Goal: Task Accomplishment & Management: Manage account settings

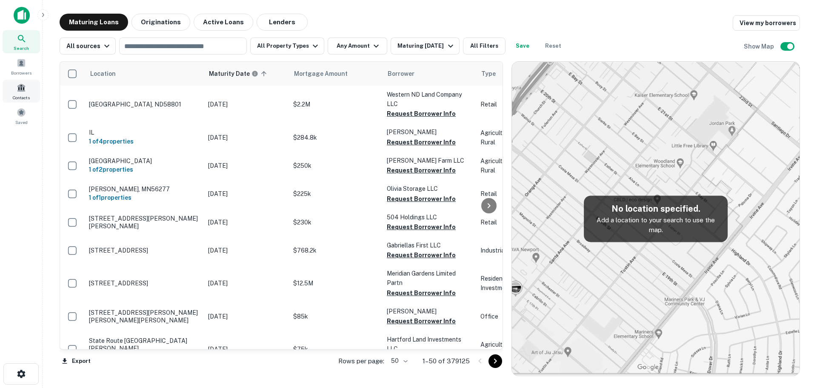
click at [22, 91] on span at bounding box center [21, 87] width 9 height 9
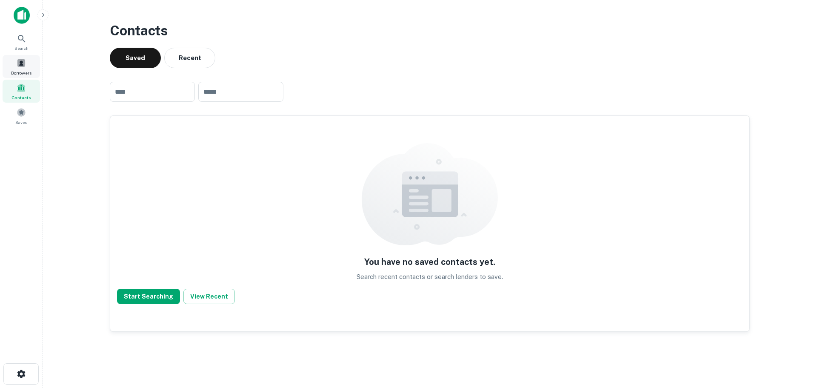
click at [23, 68] on div "Borrowers" at bounding box center [21, 66] width 37 height 23
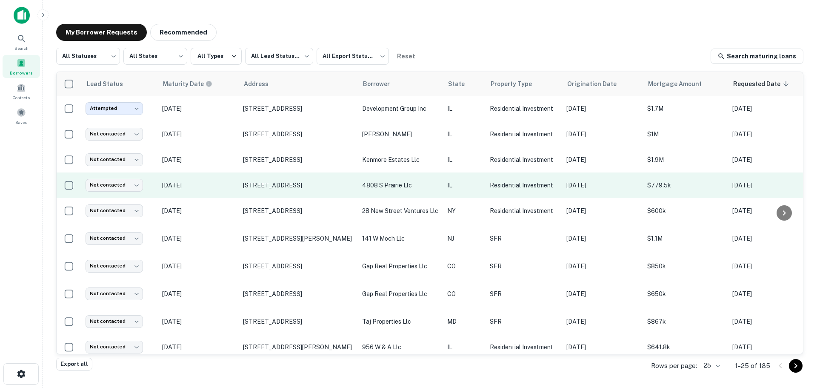
click at [223, 183] on p "[DATE]" at bounding box center [198, 185] width 72 height 9
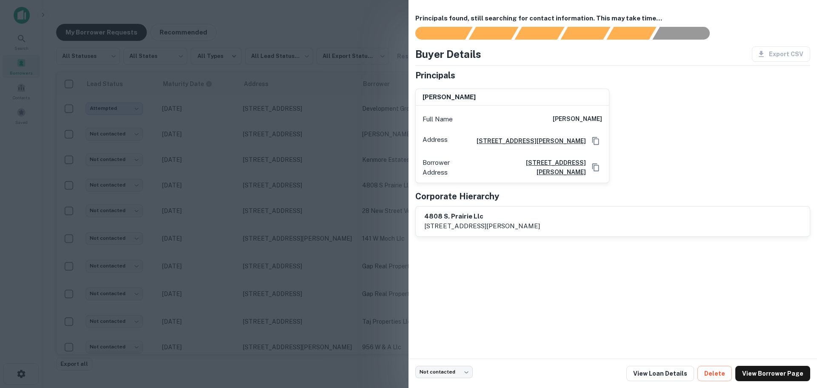
click at [215, 201] on div at bounding box center [408, 194] width 817 height 388
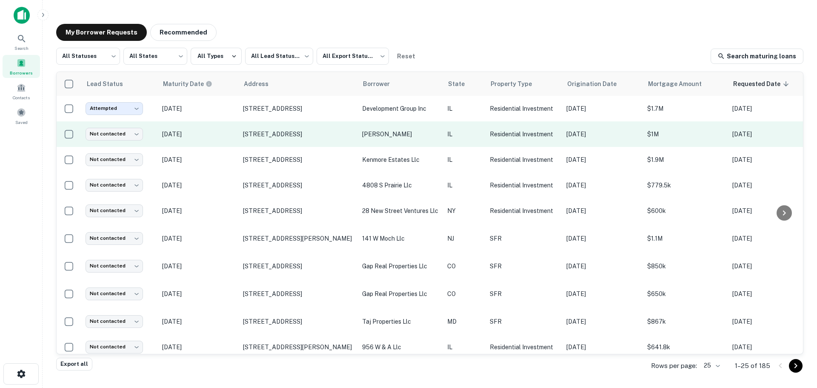
click at [221, 136] on p "[DATE]" at bounding box center [198, 133] width 72 height 9
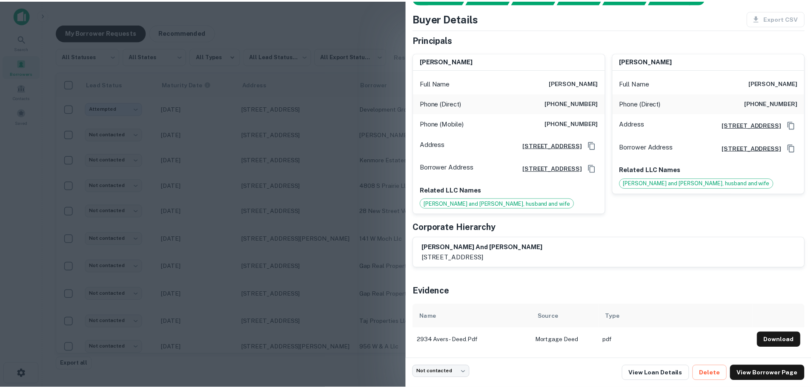
scroll to position [43, 0]
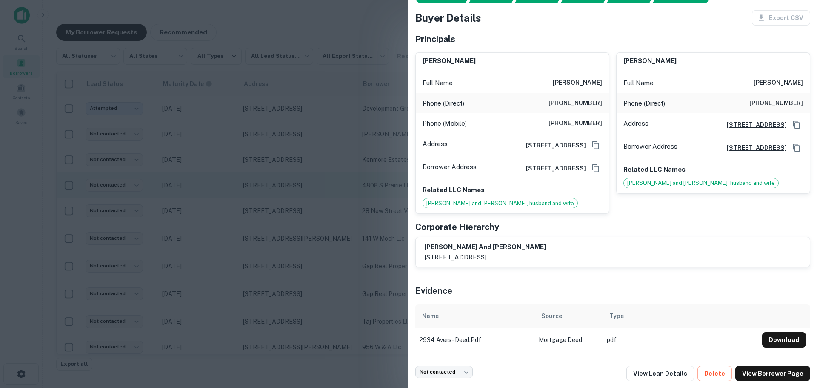
click at [296, 192] on div at bounding box center [408, 194] width 817 height 388
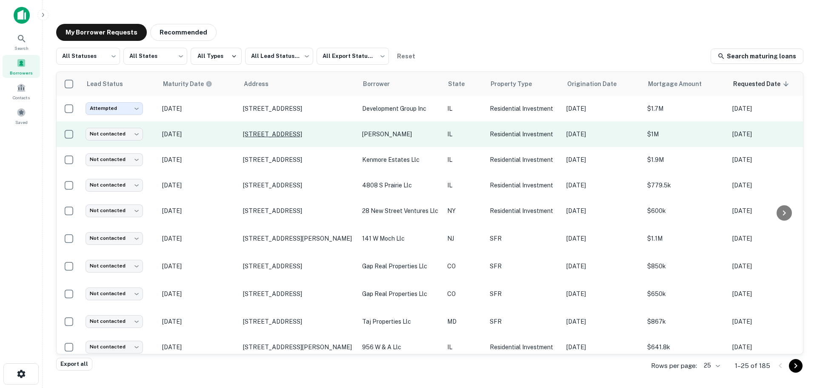
click at [280, 132] on p "[STREET_ADDRESS]" at bounding box center [298, 134] width 111 height 8
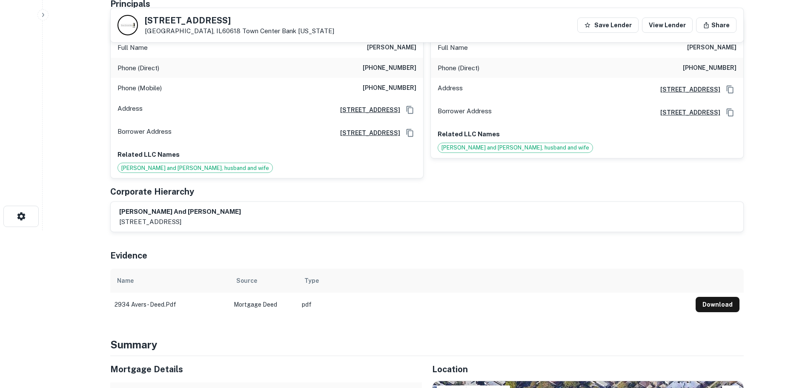
scroll to position [43, 0]
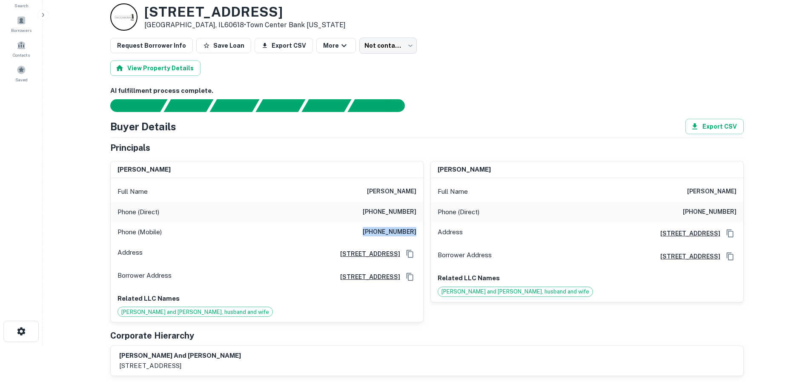
drag, startPoint x: 360, startPoint y: 231, endPoint x: 422, endPoint y: 230, distance: 62.6
click at [422, 230] on div "Phone (Mobile) [PHONE_NUMBER]" at bounding box center [267, 232] width 312 height 20
copy h6 "[PHONE_NUMBER]"
click at [382, 47] on body "Search Borrowers Contacts Saved Back to borrower requests Loan Details [STREET_…" at bounding box center [405, 151] width 811 height 388
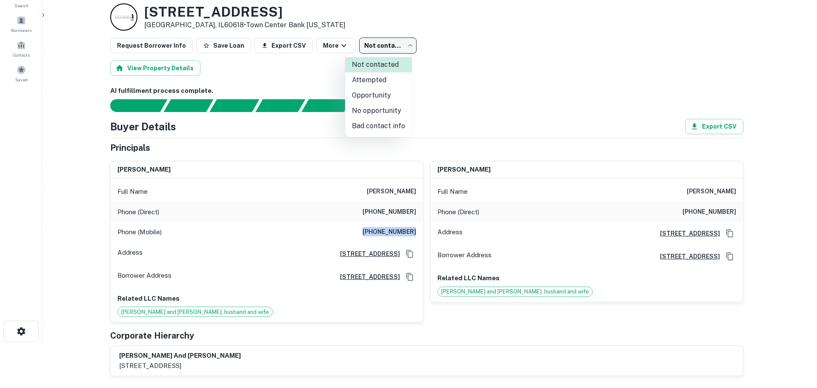
click at [392, 78] on li "Attempted" at bounding box center [378, 79] width 67 height 15
type input "*********"
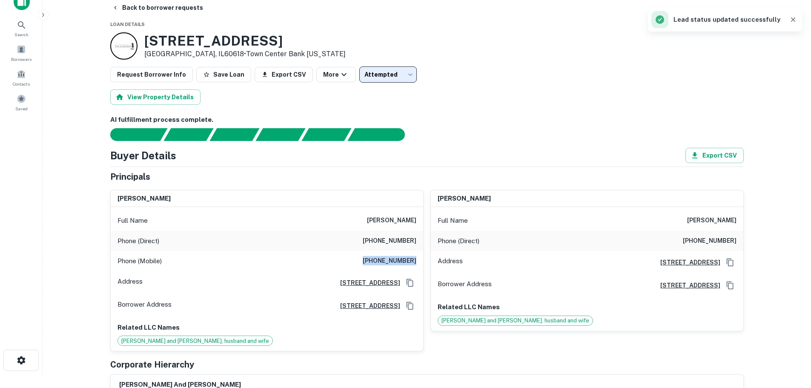
scroll to position [0, 0]
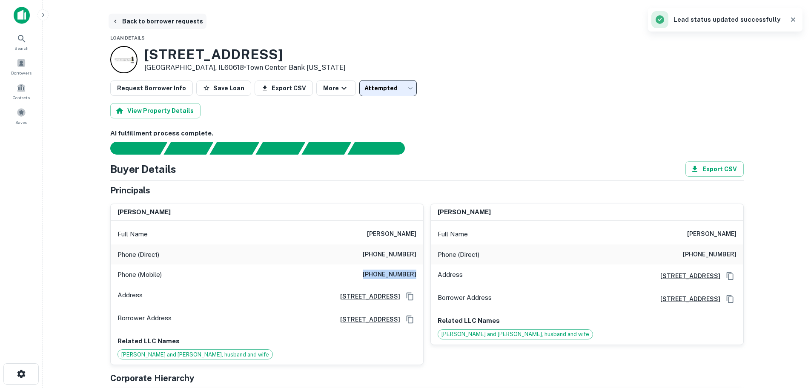
click at [154, 22] on button "Back to borrower requests" at bounding box center [158, 21] width 98 height 15
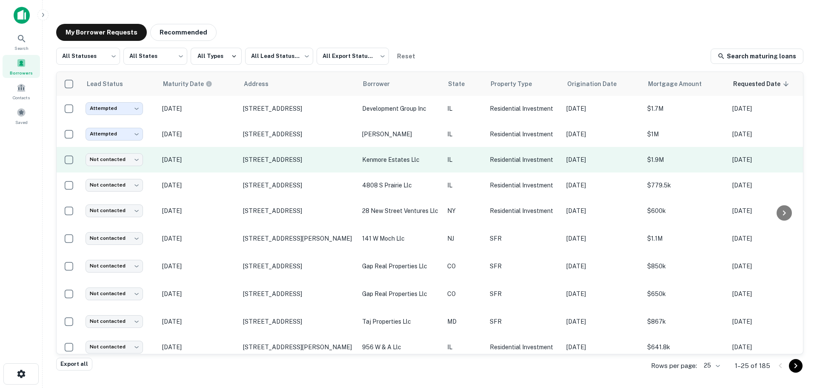
click at [228, 160] on p "[DATE]" at bounding box center [198, 159] width 72 height 9
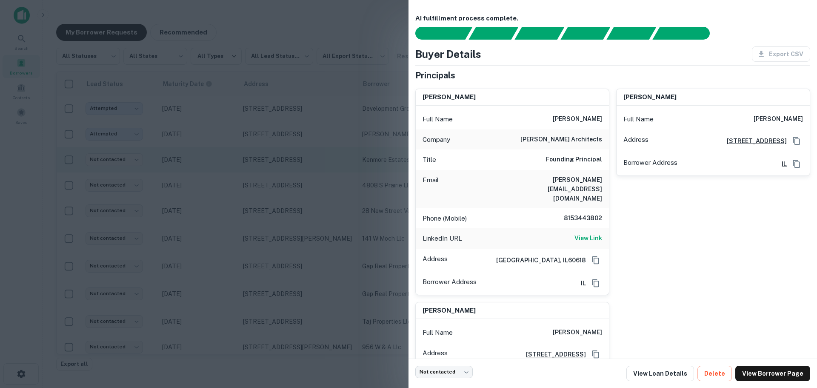
click at [228, 160] on div at bounding box center [408, 194] width 817 height 388
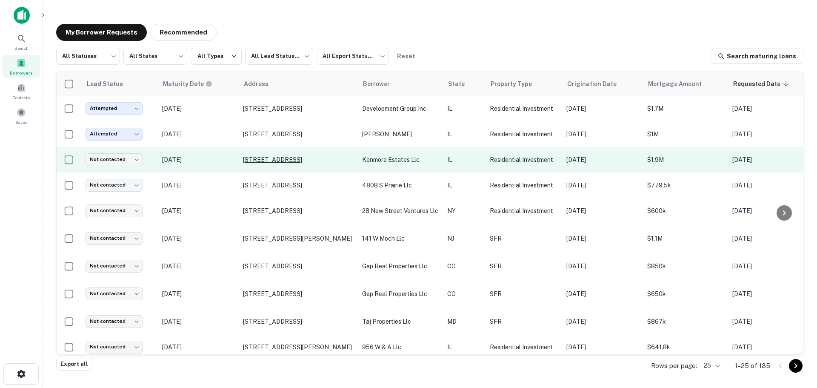
click at [268, 162] on p "[STREET_ADDRESS]" at bounding box center [298, 160] width 111 height 8
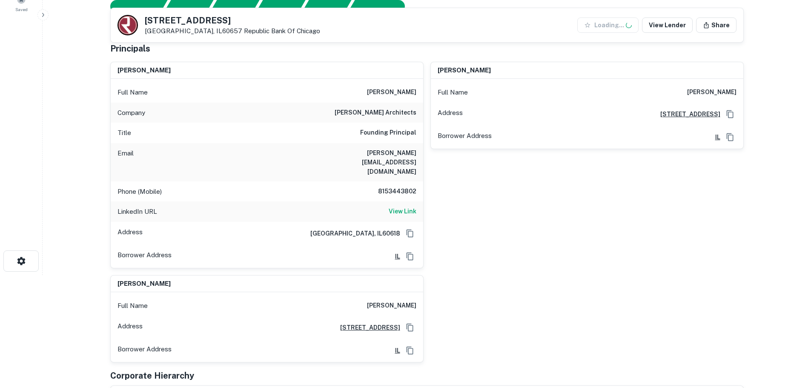
scroll to position [128, 0]
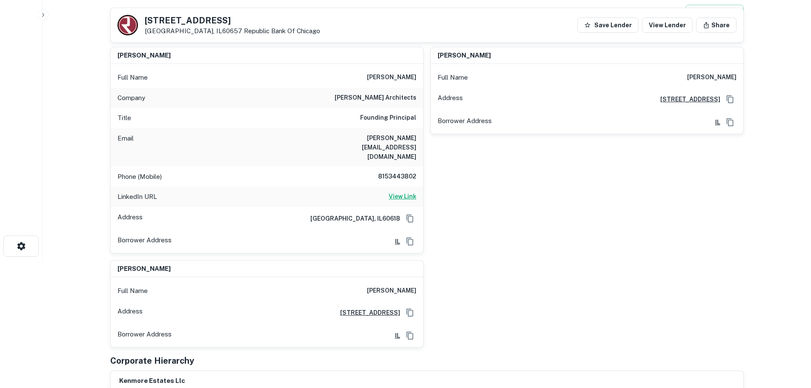
click at [406, 192] on h6 "View Link" at bounding box center [403, 196] width 28 height 9
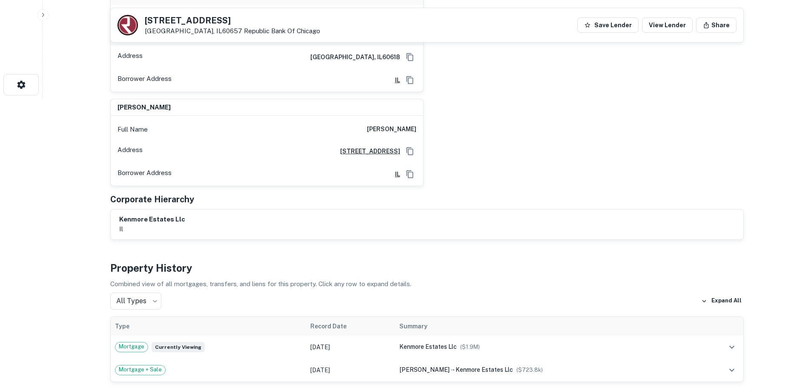
scroll to position [85, 0]
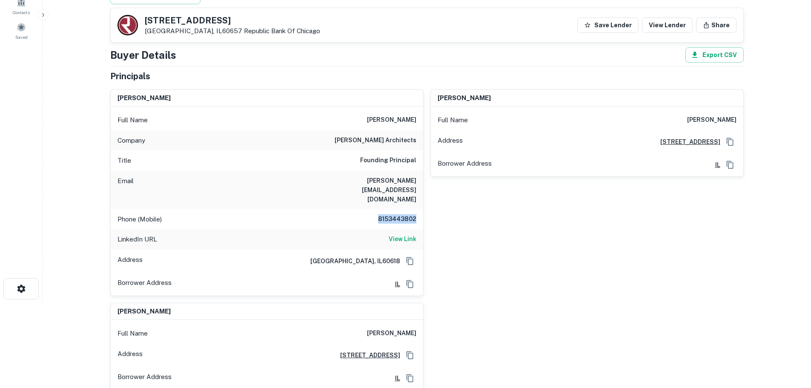
drag, startPoint x: 372, startPoint y: 200, endPoint x: 421, endPoint y: 200, distance: 48.1
click at [421, 209] on div "Phone (Mobile) [PHONE_NUMBER]" at bounding box center [267, 219] width 312 height 20
copy h6 "8153443802"
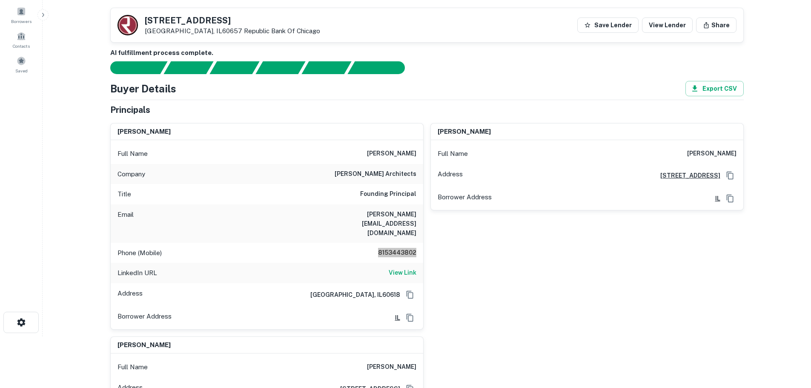
scroll to position [43, 0]
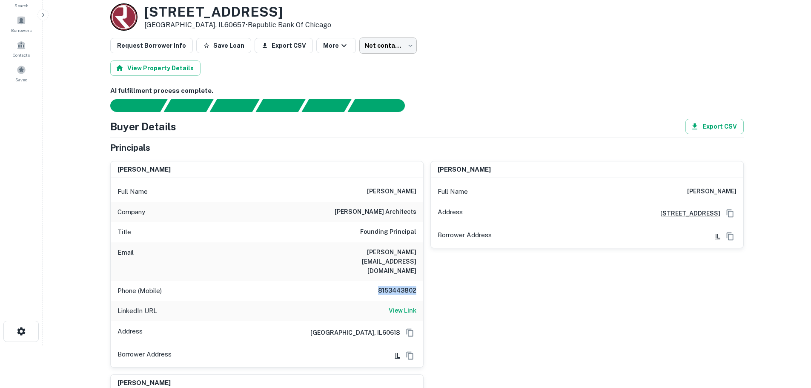
click at [395, 40] on body "Search Borrowers Contacts Saved Back to borrower requests Loan Details [STREET_…" at bounding box center [405, 151] width 811 height 388
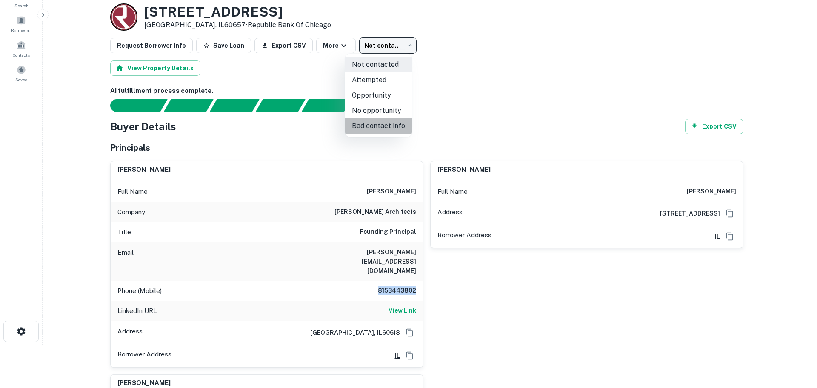
click at [392, 122] on li "Bad contact info" at bounding box center [378, 125] width 67 height 15
type input "**********"
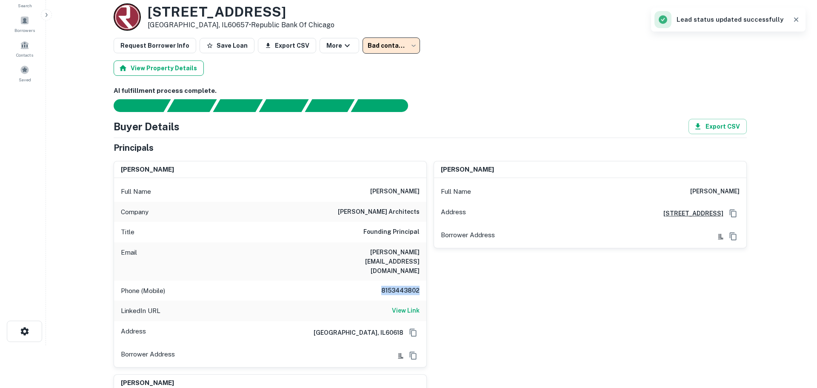
scroll to position [0, 0]
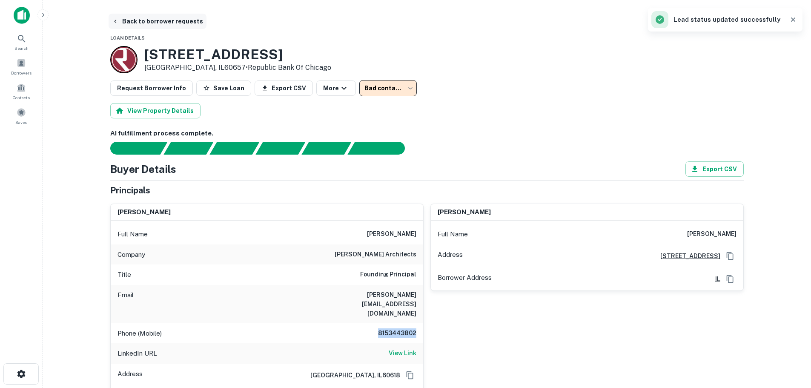
click at [148, 17] on button "Back to borrower requests" at bounding box center [158, 21] width 98 height 15
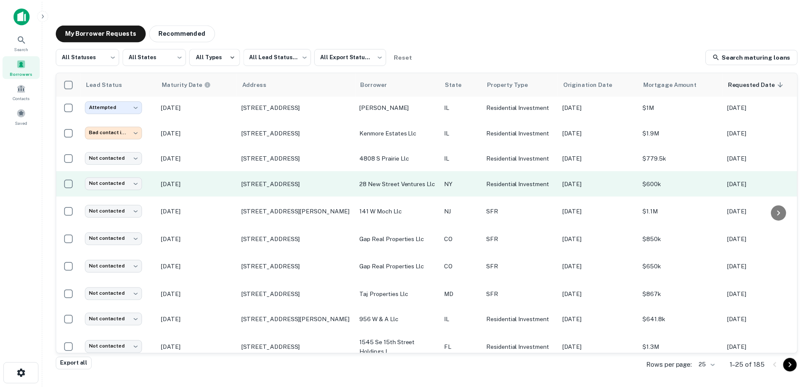
scroll to position [43, 0]
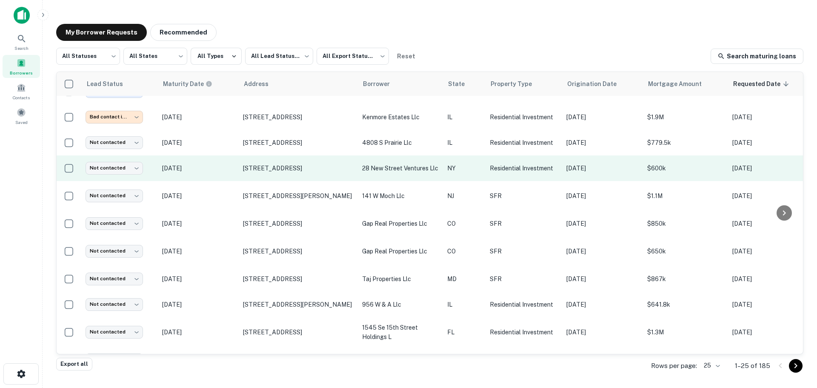
click at [221, 171] on p "[DATE]" at bounding box center [198, 167] width 72 height 9
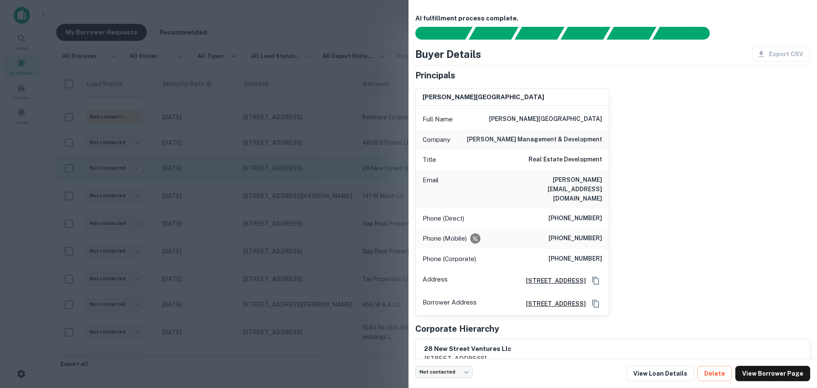
click at [221, 171] on div at bounding box center [408, 194] width 817 height 388
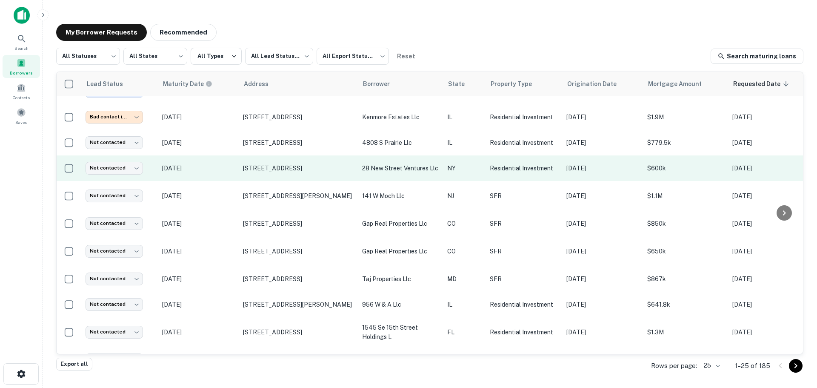
click at [269, 170] on p "[STREET_ADDRESS]" at bounding box center [298, 168] width 111 height 8
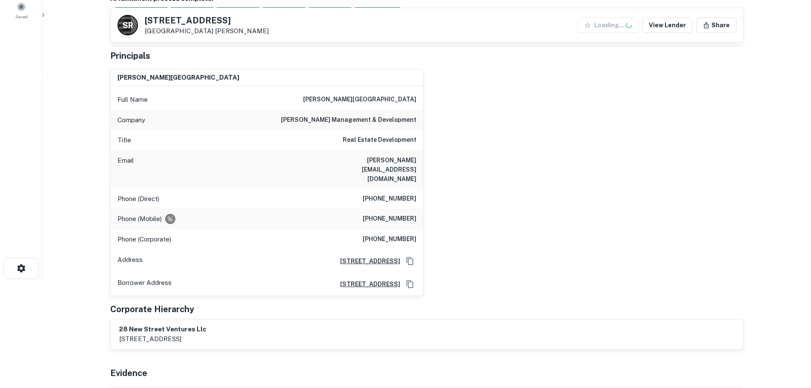
scroll to position [170, 0]
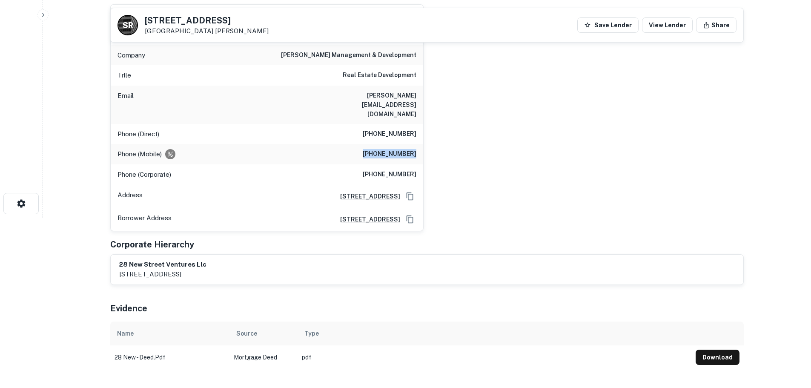
drag, startPoint x: 386, startPoint y: 150, endPoint x: 416, endPoint y: 148, distance: 30.7
click at [416, 148] on div "Phone (Mobile) [PHONE_NUMBER]" at bounding box center [267, 154] width 312 height 20
copy h6 "[PHONE_NUMBER]"
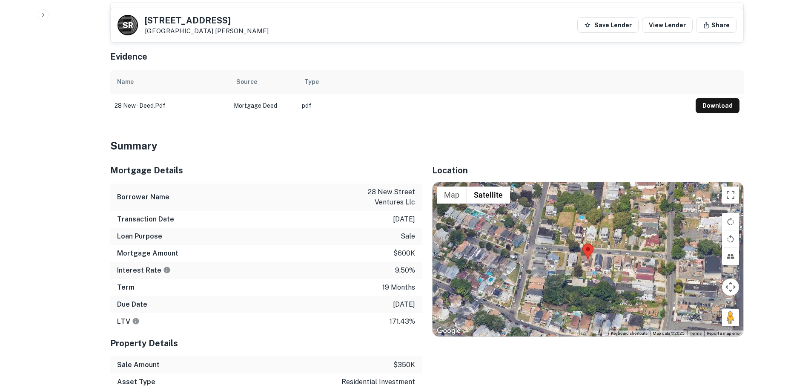
scroll to position [426, 0]
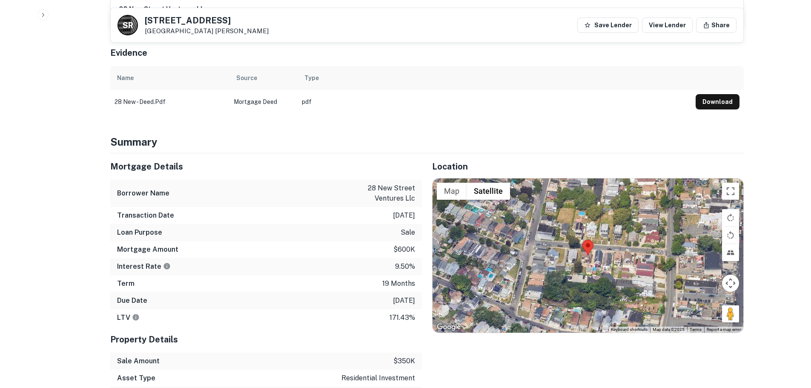
click at [588, 258] on div at bounding box center [588, 255] width 311 height 154
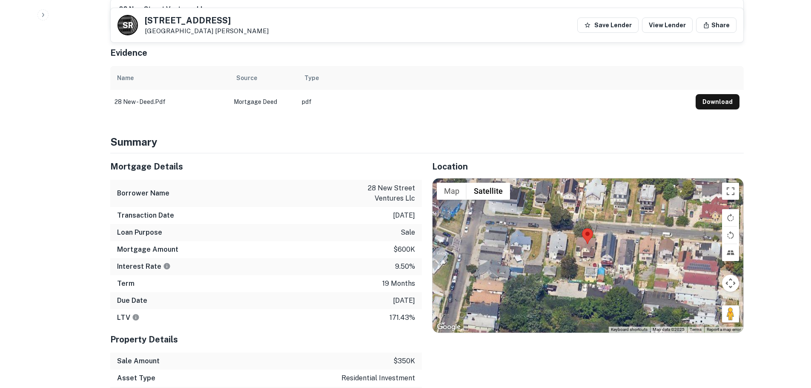
click at [587, 254] on div at bounding box center [588, 255] width 311 height 154
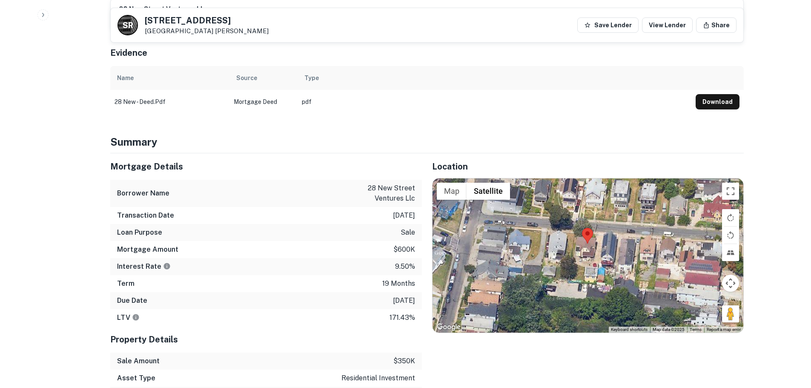
click at [587, 254] on div at bounding box center [588, 255] width 311 height 154
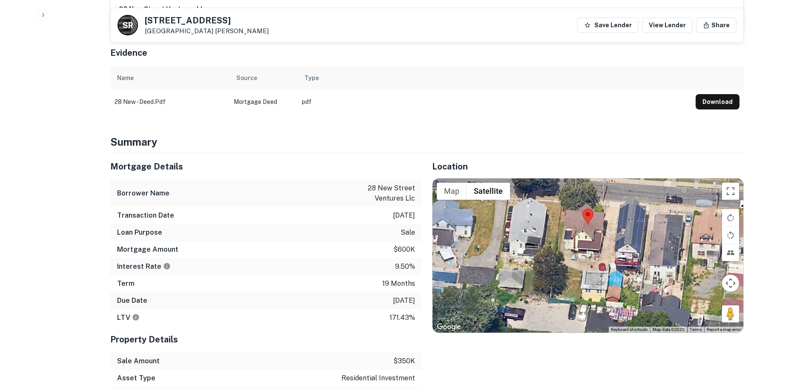
click at [731, 276] on button "Map camera controls" at bounding box center [730, 283] width 17 height 17
click at [708, 296] on button "Zoom out" at bounding box center [709, 304] width 17 height 17
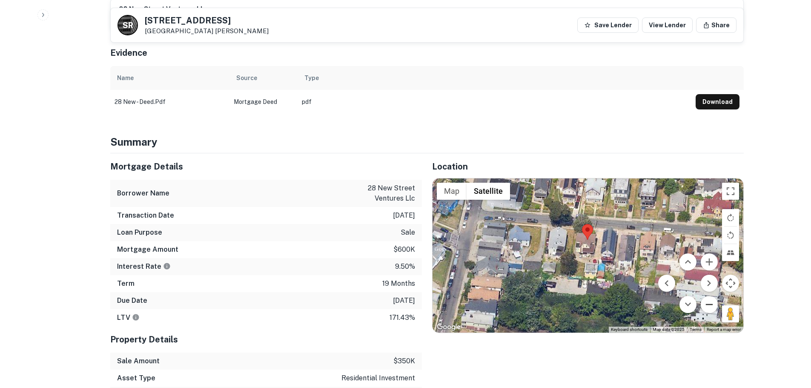
click at [708, 296] on button "Zoom out" at bounding box center [709, 304] width 17 height 17
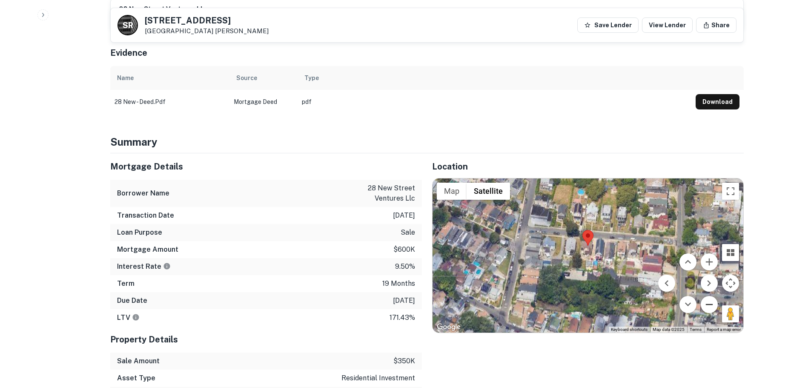
click at [708, 296] on button "Zoom out" at bounding box center [709, 304] width 17 height 17
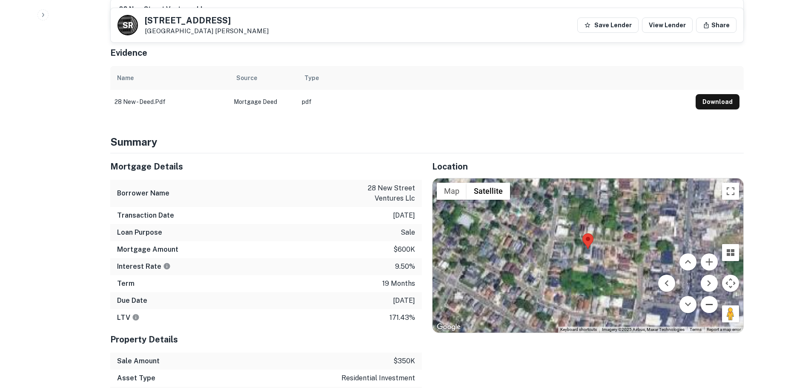
click at [708, 296] on button "Zoom out" at bounding box center [709, 304] width 17 height 17
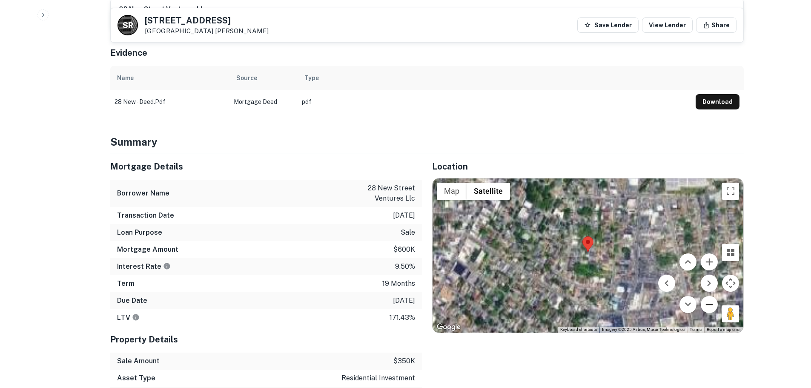
click at [708, 296] on button "Zoom out" at bounding box center [709, 304] width 17 height 17
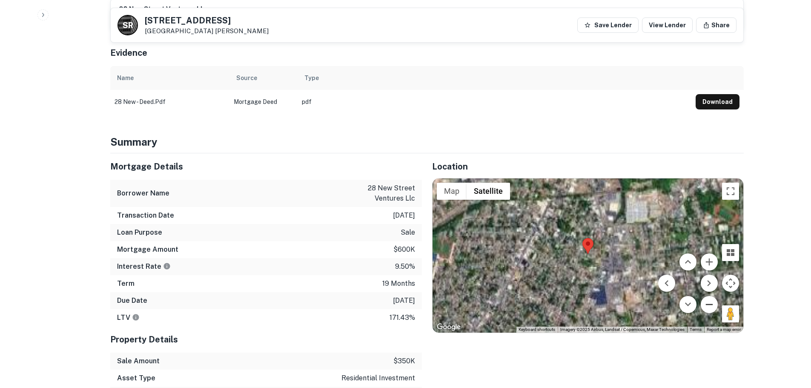
click at [708, 296] on button "Zoom out" at bounding box center [709, 304] width 17 height 17
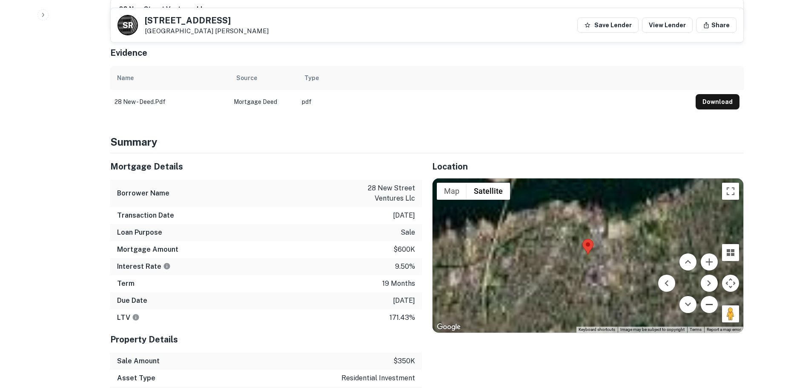
click at [708, 296] on button "Zoom out" at bounding box center [709, 304] width 17 height 17
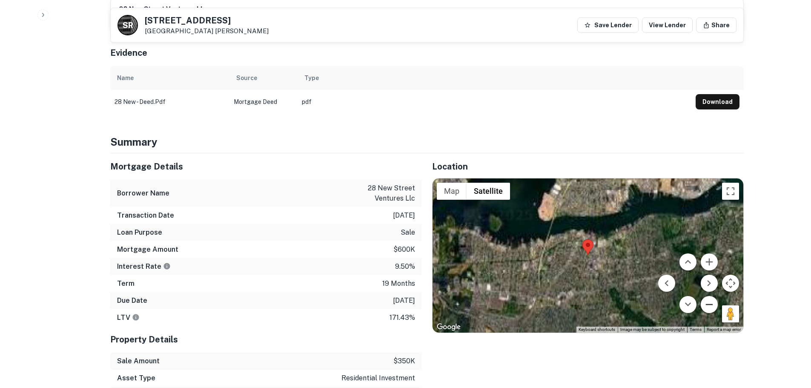
click at [708, 296] on button "Zoom out" at bounding box center [709, 304] width 17 height 17
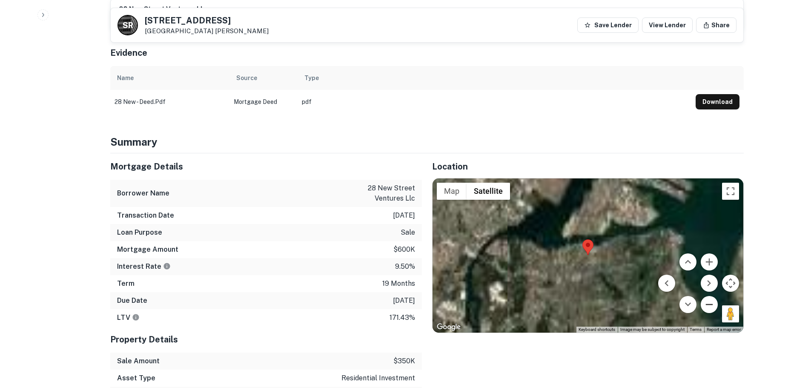
click at [708, 296] on button "Zoom out" at bounding box center [709, 304] width 17 height 17
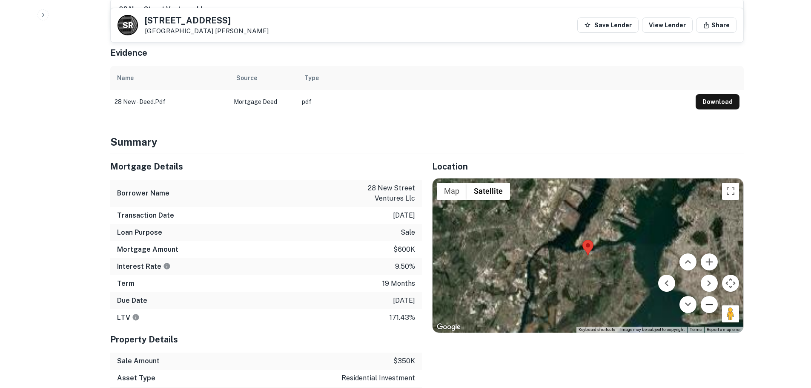
click at [708, 296] on button "Zoom out" at bounding box center [709, 304] width 17 height 17
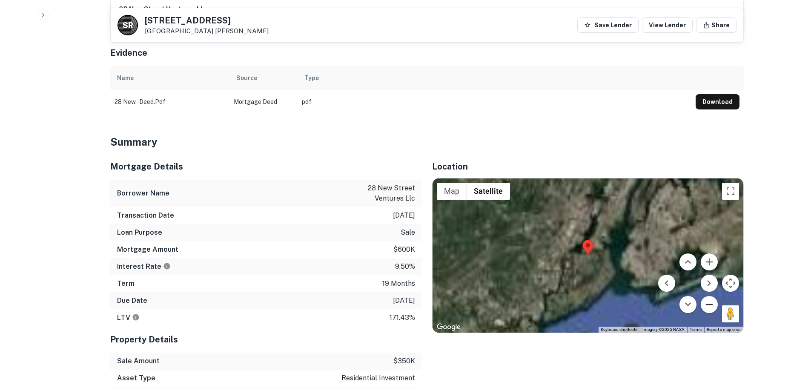
click at [708, 296] on button "Zoom out" at bounding box center [709, 304] width 17 height 17
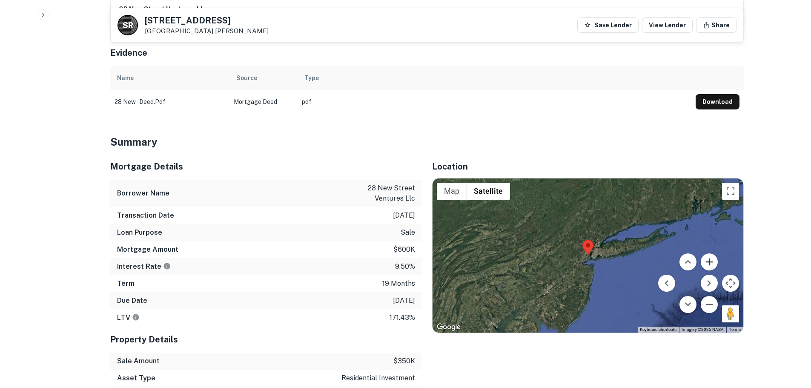
click at [708, 253] on button "Zoom in" at bounding box center [709, 261] width 17 height 17
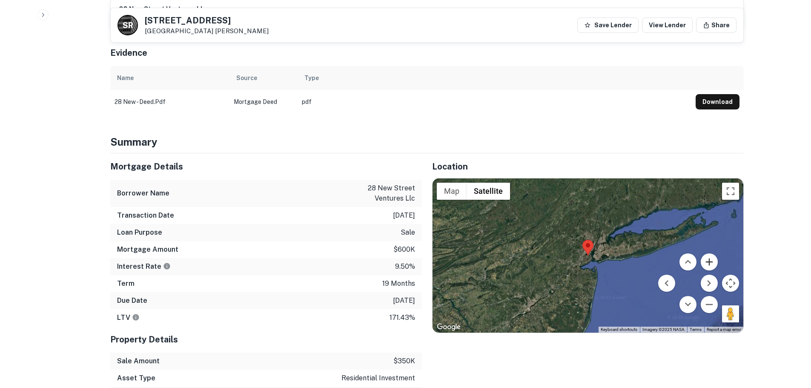
click at [708, 253] on button "Zoom in" at bounding box center [709, 261] width 17 height 17
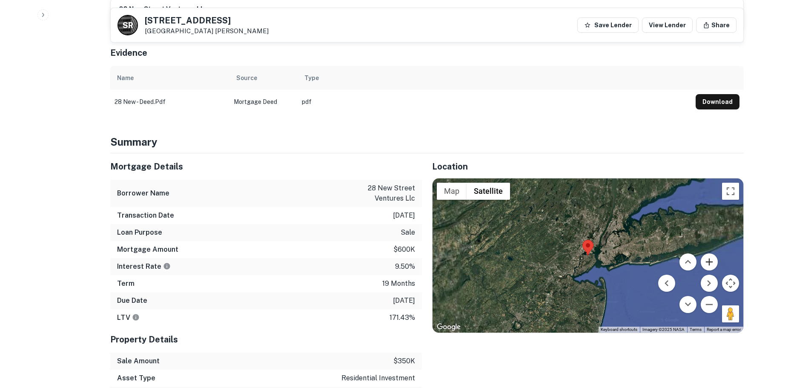
click at [708, 253] on button "Zoom in" at bounding box center [709, 261] width 17 height 17
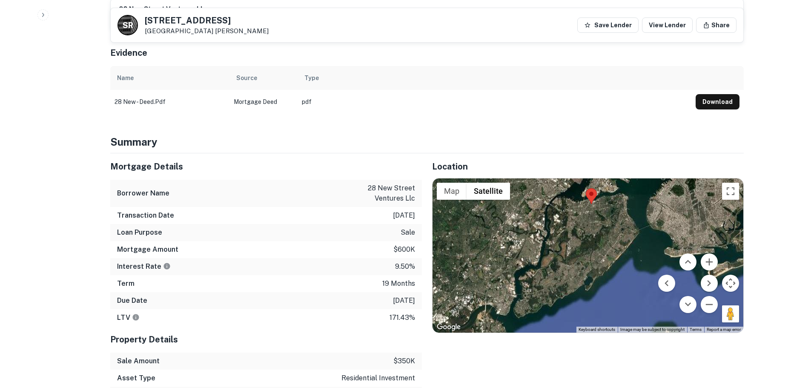
drag, startPoint x: 616, startPoint y: 269, endPoint x: 621, endPoint y: 227, distance: 41.6
click at [621, 227] on div at bounding box center [588, 255] width 311 height 154
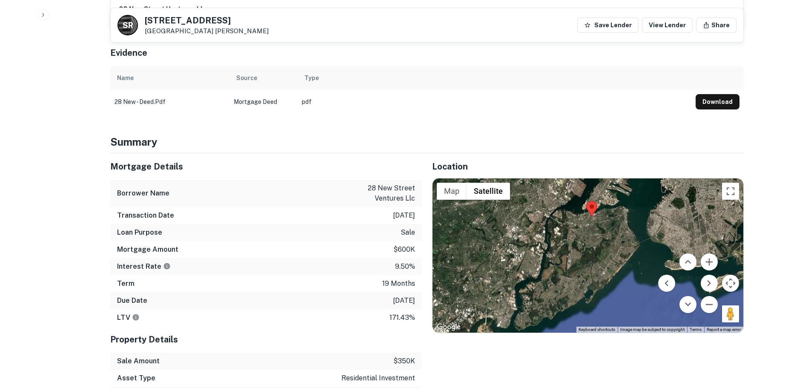
click at [583, 246] on div at bounding box center [588, 255] width 311 height 154
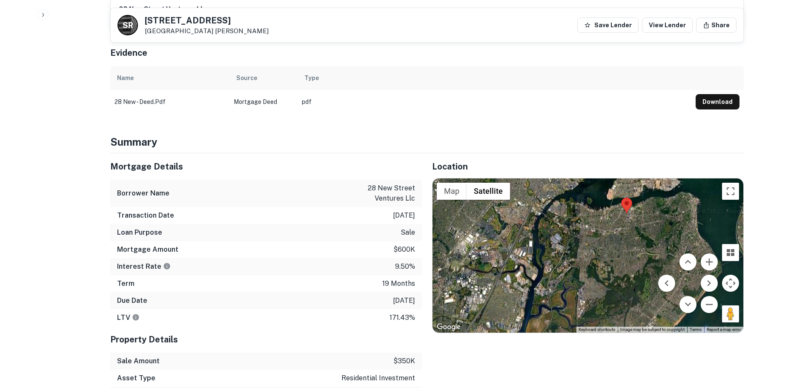
drag, startPoint x: 580, startPoint y: 216, endPoint x: 609, endPoint y: 257, distance: 50.0
click at [609, 257] on div at bounding box center [588, 255] width 311 height 154
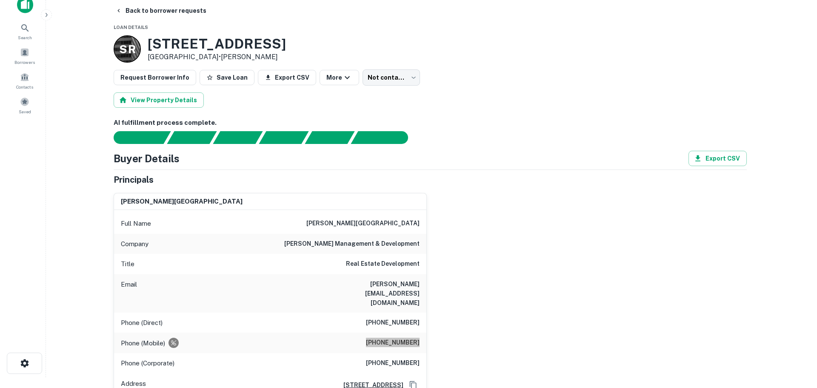
scroll to position [0, 0]
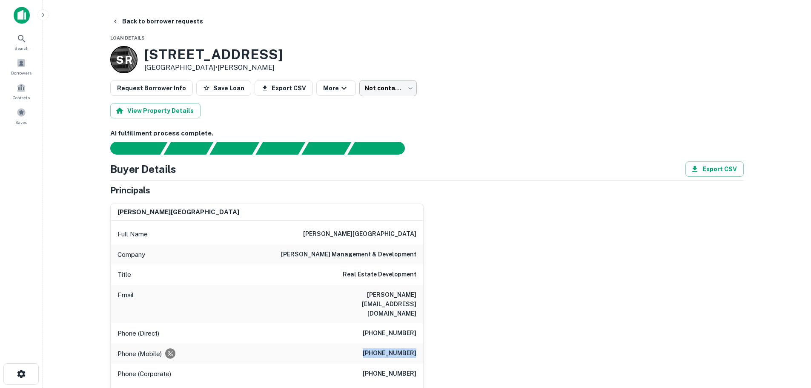
click at [395, 91] on body "Search Borrowers Contacts Saved Back to borrower requests Loan Details [STREET_…" at bounding box center [405, 194] width 811 height 388
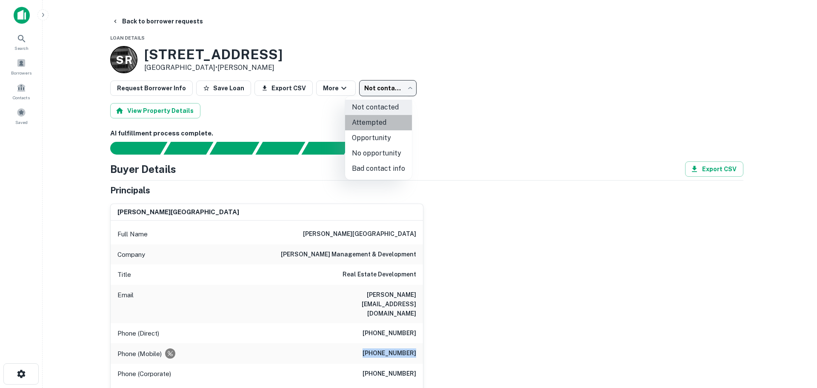
click at [395, 121] on li "Attempted" at bounding box center [378, 122] width 67 height 15
type input "*********"
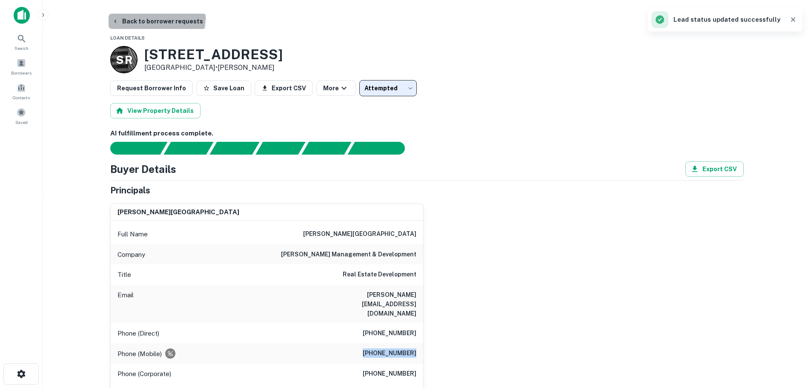
click at [156, 18] on button "Back to borrower requests" at bounding box center [158, 21] width 98 height 15
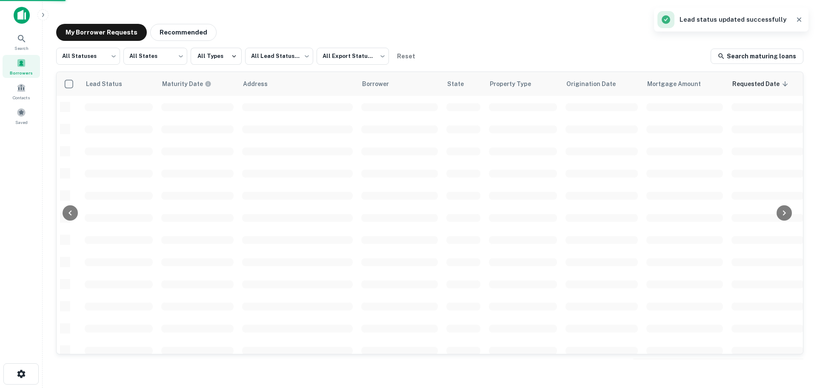
scroll to position [43, 0]
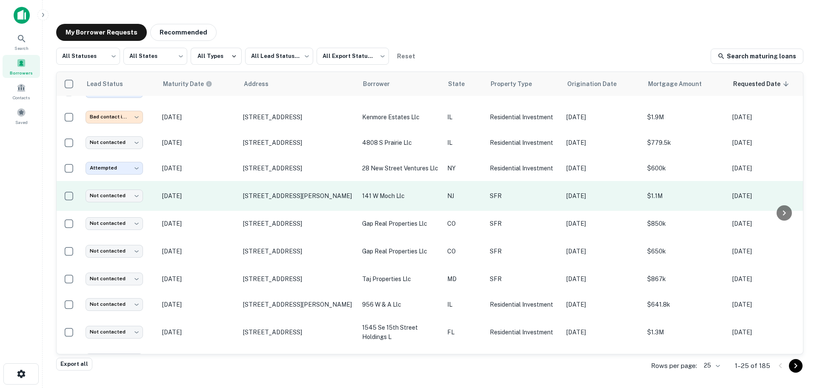
click at [232, 196] on p "[DATE]" at bounding box center [198, 195] width 72 height 9
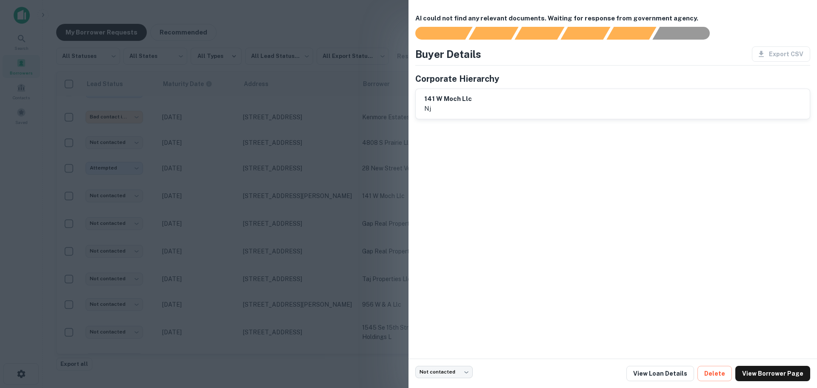
click at [181, 209] on div at bounding box center [408, 194] width 817 height 388
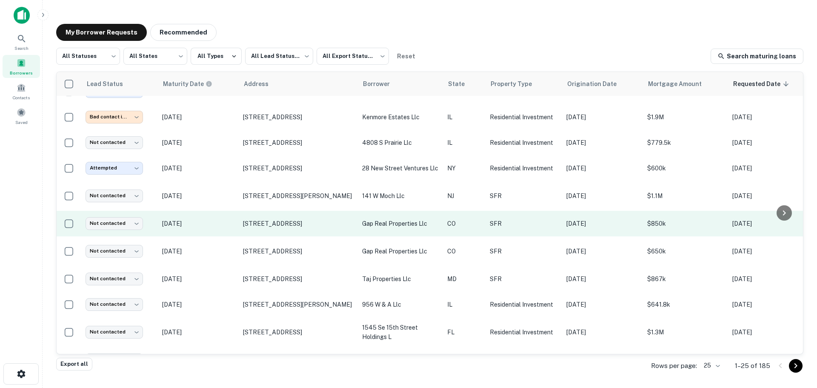
click at [212, 222] on p "[DATE]" at bounding box center [198, 223] width 72 height 9
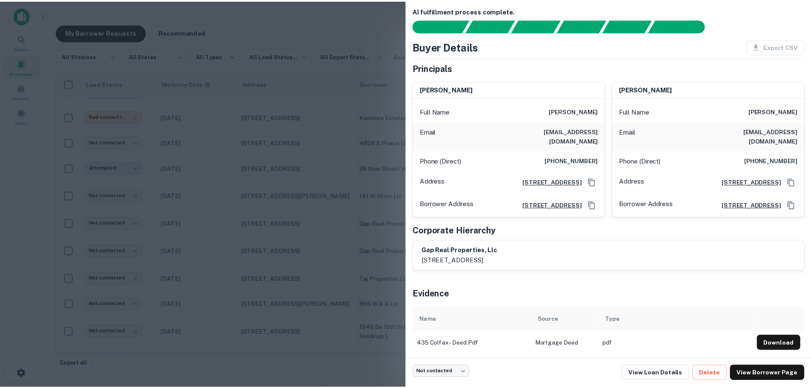
scroll to position [10, 0]
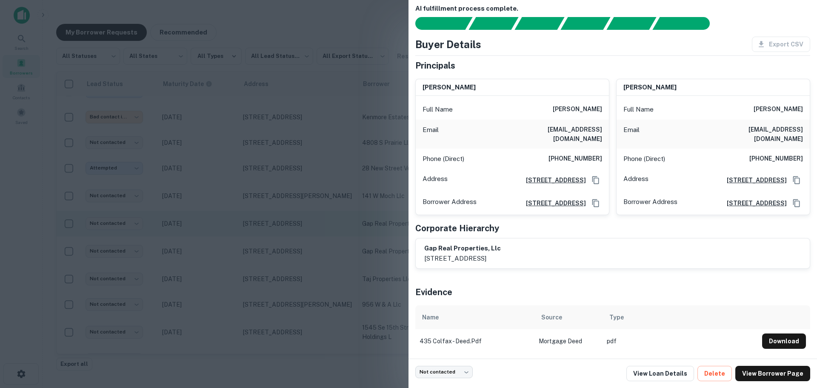
click at [198, 223] on div at bounding box center [408, 194] width 817 height 388
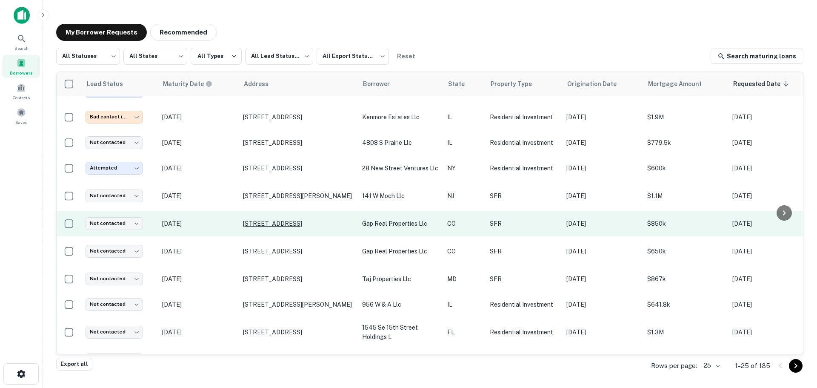
click at [270, 221] on p "[STREET_ADDRESS]" at bounding box center [298, 224] width 111 height 8
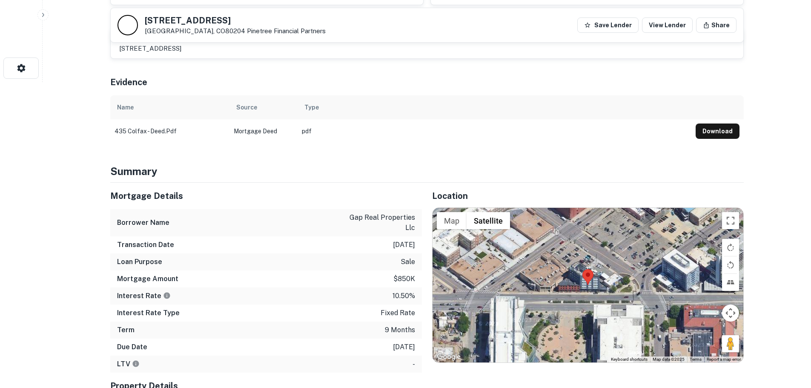
scroll to position [426, 0]
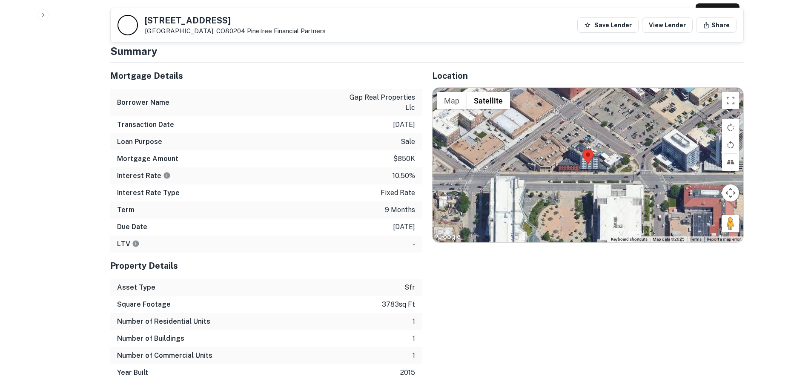
click at [590, 158] on div at bounding box center [588, 165] width 311 height 154
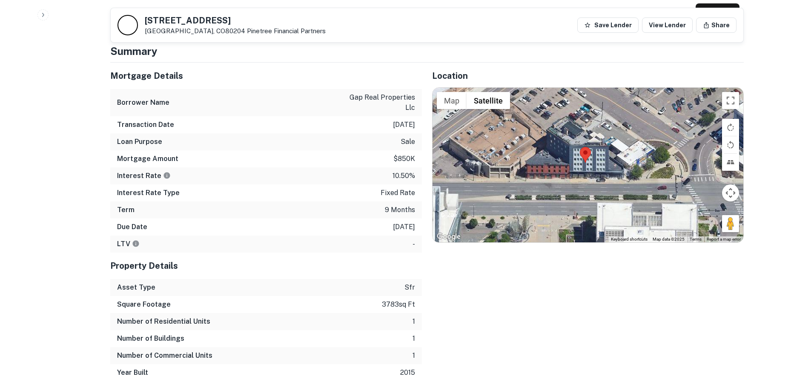
click at [586, 159] on div at bounding box center [588, 165] width 311 height 154
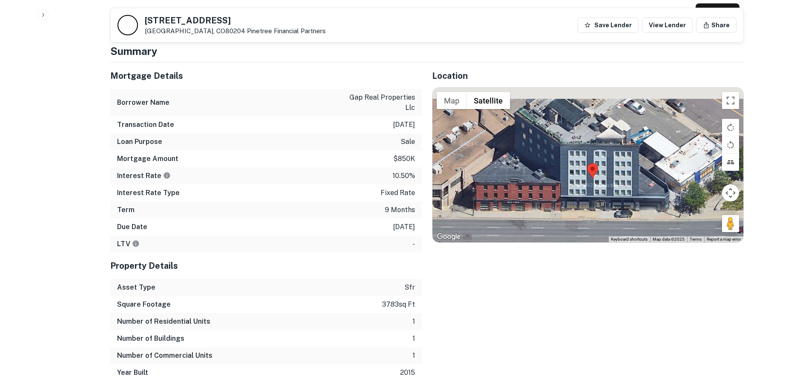
drag, startPoint x: 562, startPoint y: 149, endPoint x: 571, endPoint y: 176, distance: 28.4
click at [571, 176] on div at bounding box center [588, 165] width 311 height 154
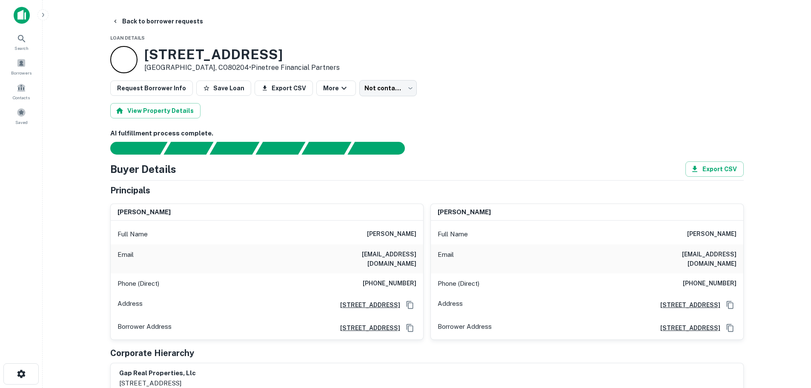
scroll to position [43, 0]
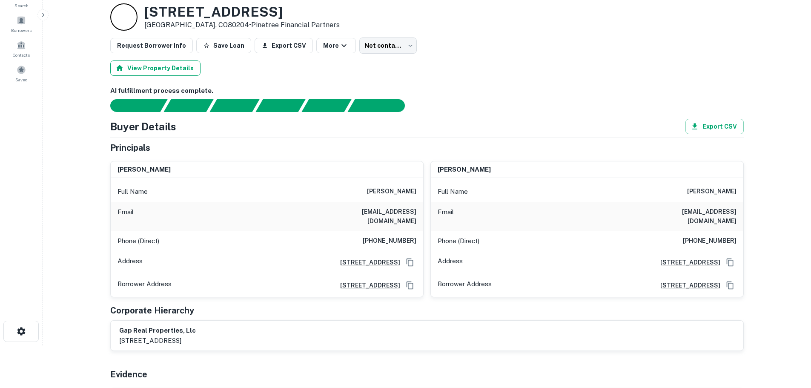
click at [149, 66] on button "View Property Details" at bounding box center [155, 67] width 90 height 15
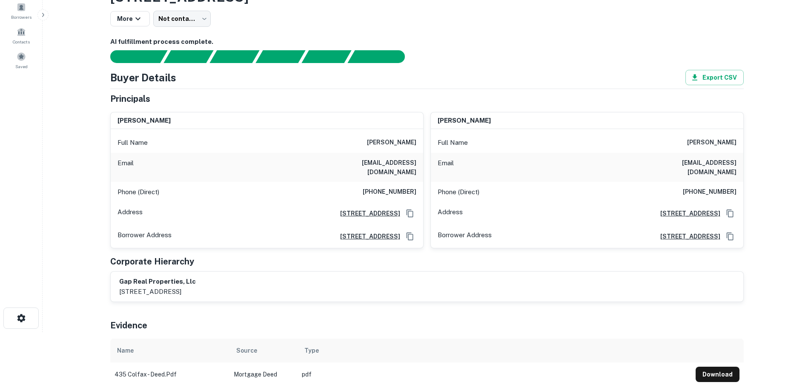
scroll to position [43, 0]
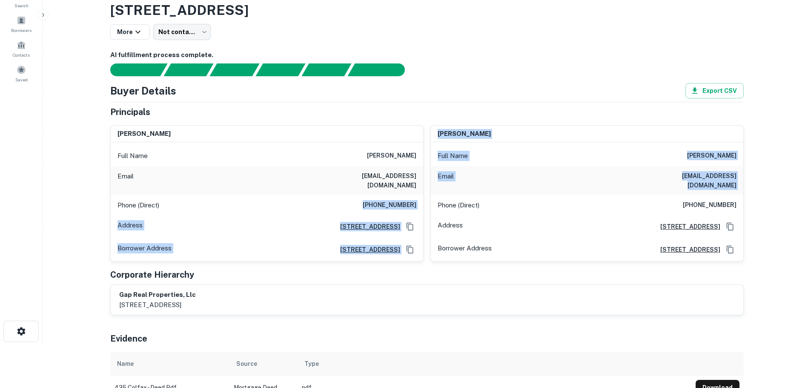
drag, startPoint x: 368, startPoint y: 197, endPoint x: 427, endPoint y: 196, distance: 59.6
click at [427, 196] on div "[PERSON_NAME] Full Name [PERSON_NAME] Email [EMAIL_ADDRESS][DOMAIN_NAME] Phone …" at bounding box center [423, 189] width 640 height 143
click at [420, 195] on div "Phone (Direct) [PHONE_NUMBER]" at bounding box center [267, 205] width 312 height 20
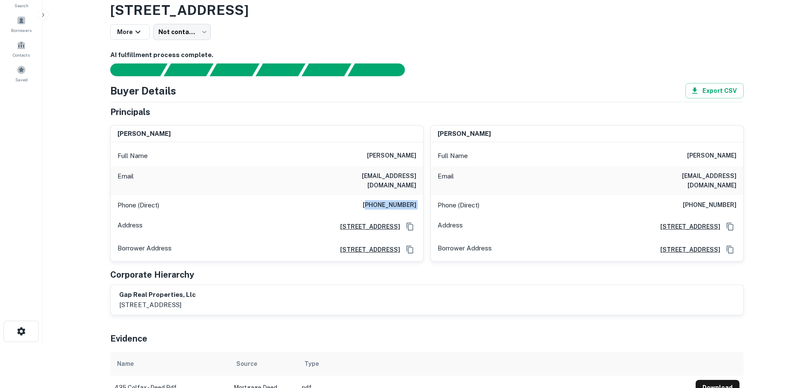
drag, startPoint x: 420, startPoint y: 195, endPoint x: 373, endPoint y: 198, distance: 46.9
click at [373, 198] on div "Phone (Direct) [PHONE_NUMBER]" at bounding box center [267, 205] width 312 height 20
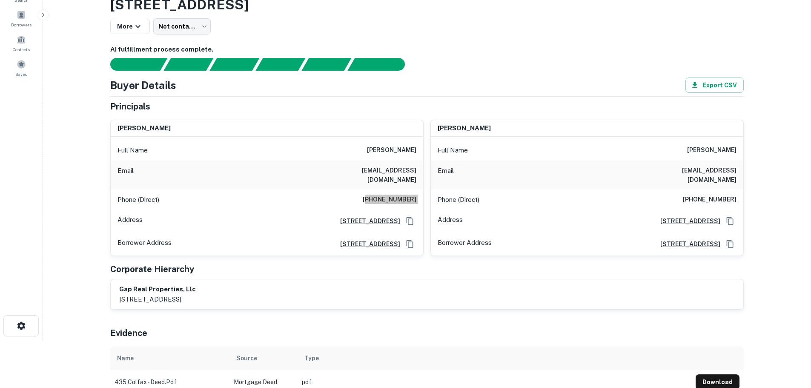
scroll to position [0, 0]
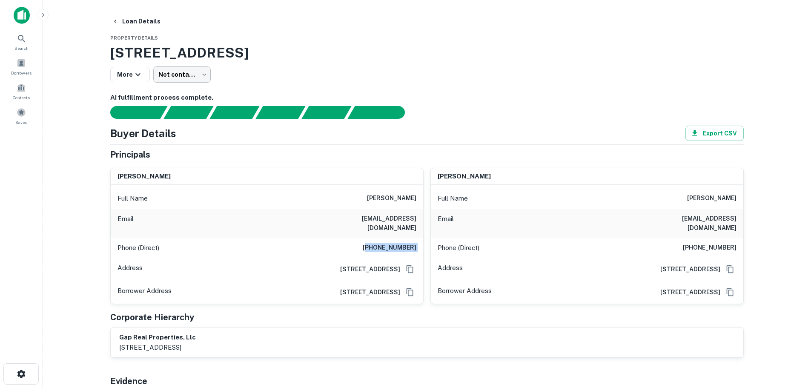
click at [190, 74] on body "Search Borrowers Contacts Saved Loan Details Property Details [STREET_ADDRESS] …" at bounding box center [405, 194] width 811 height 388
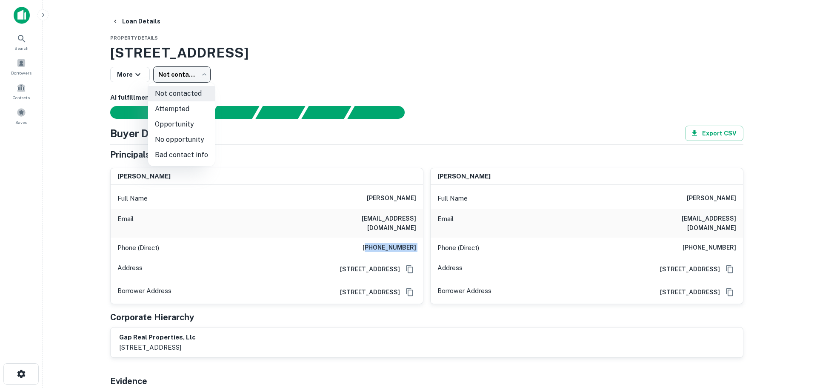
click at [202, 155] on li "Bad contact info" at bounding box center [181, 154] width 67 height 15
type input "**********"
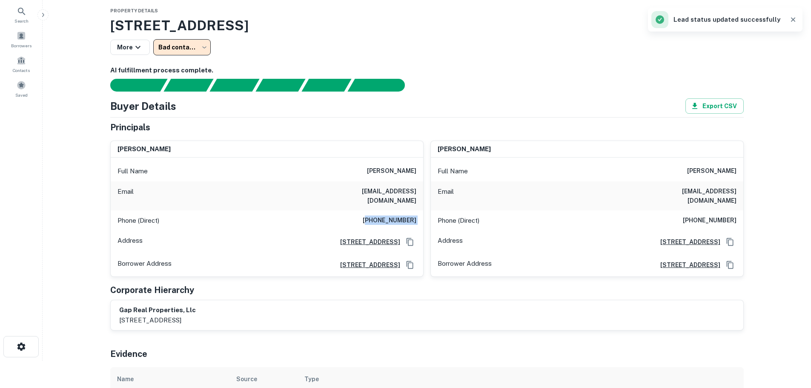
scroll to position [43, 0]
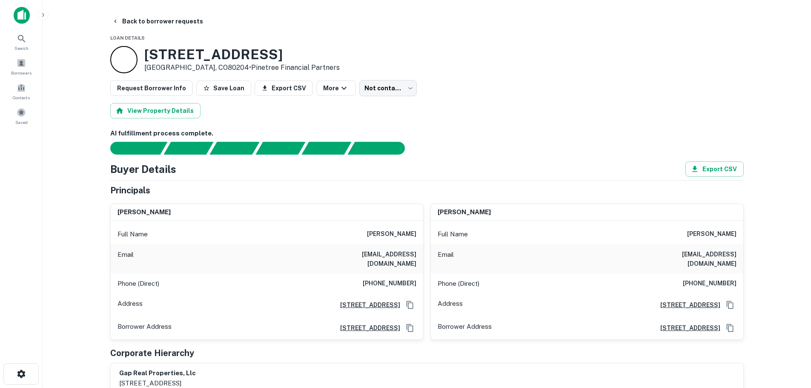
type input "**********"
click at [157, 23] on button "Back to borrower requests" at bounding box center [158, 21] width 98 height 15
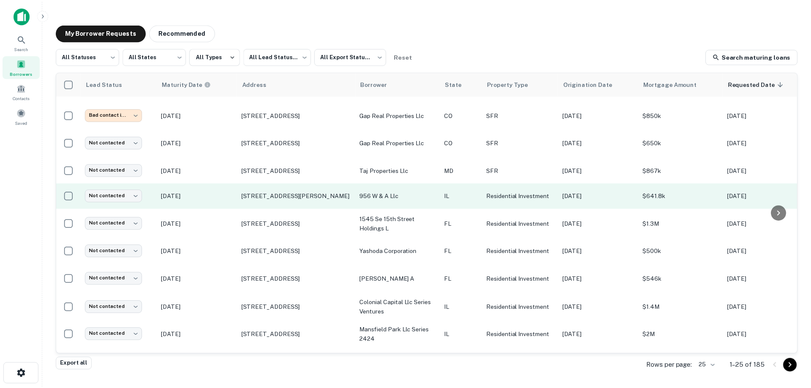
scroll to position [170, 0]
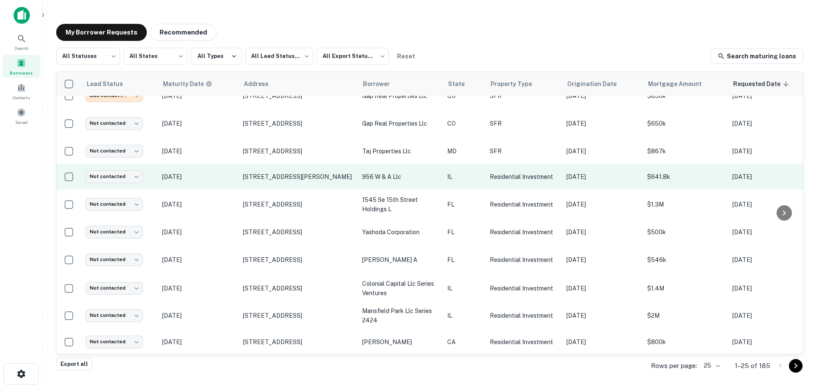
click at [215, 178] on p "[DATE]" at bounding box center [198, 176] width 72 height 9
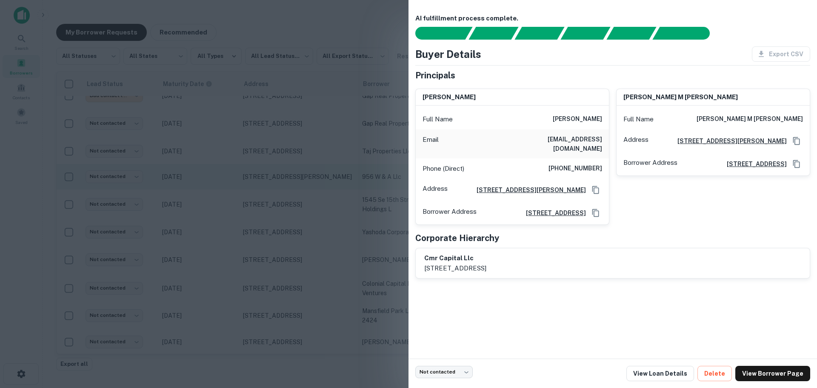
click at [215, 178] on div at bounding box center [408, 194] width 817 height 388
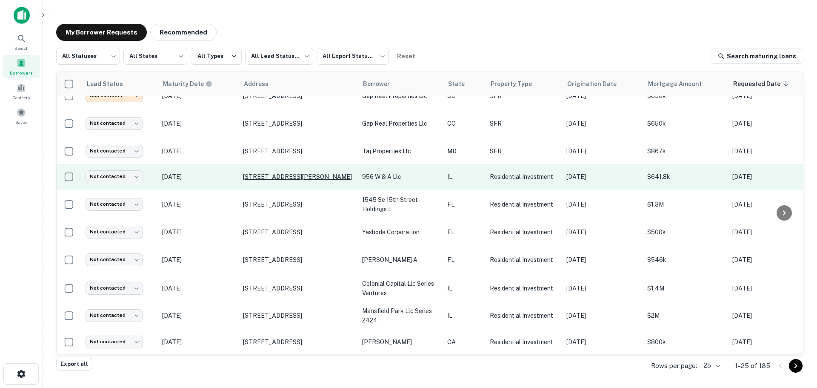
click at [263, 179] on p "[STREET_ADDRESS][PERSON_NAME]" at bounding box center [298, 177] width 111 height 8
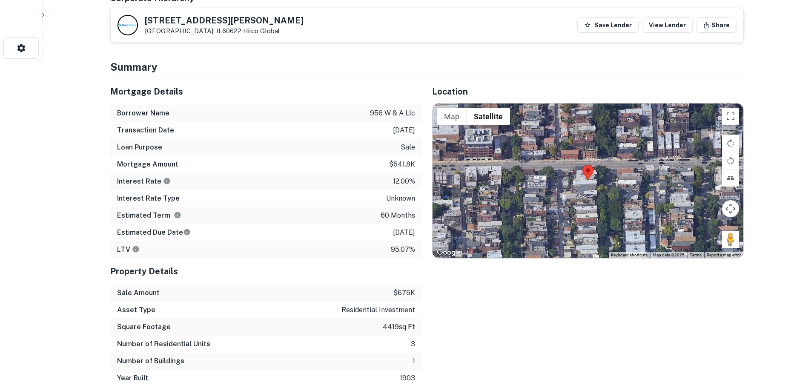
scroll to position [341, 0]
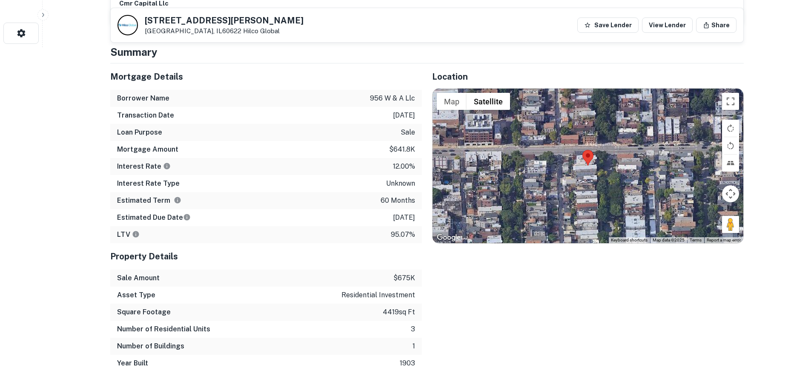
click at [636, 161] on div at bounding box center [588, 166] width 311 height 154
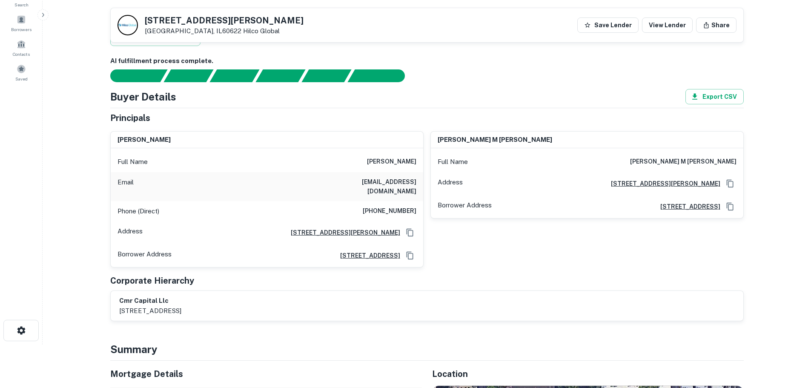
scroll to position [0, 0]
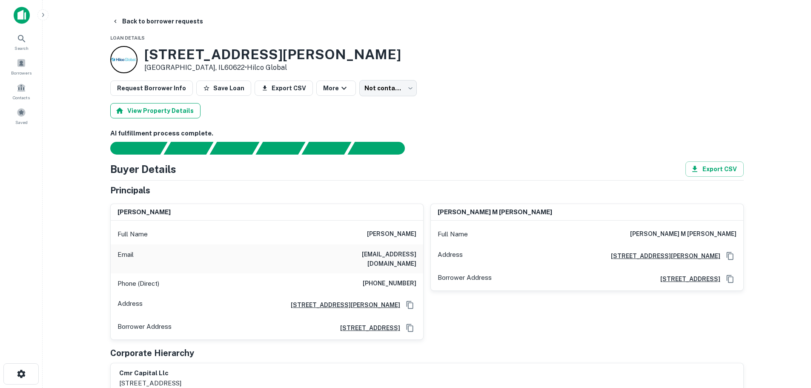
click at [172, 105] on button "View Property Details" at bounding box center [155, 110] width 90 height 15
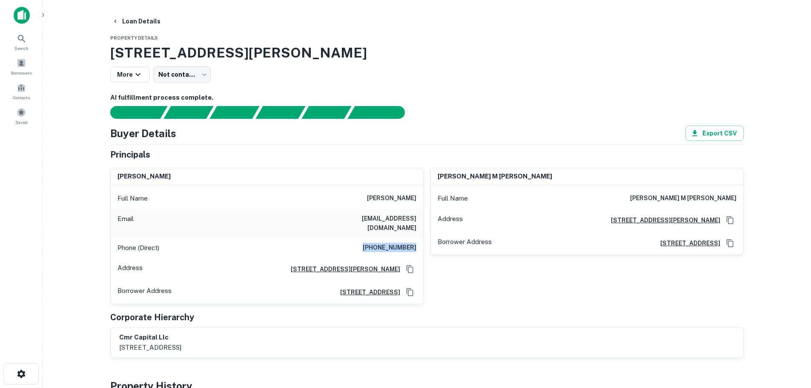
drag, startPoint x: 364, startPoint y: 238, endPoint x: 419, endPoint y: 239, distance: 55.4
click at [419, 239] on div "Phone (Direct) [PHONE_NUMBER]" at bounding box center [267, 248] width 312 height 20
copy h6 "[PHONE_NUMBER]"
click at [186, 74] on body "Search Borrowers Contacts Saved Loan Details Property Details [STREET_ADDRESS][…" at bounding box center [405, 194] width 811 height 388
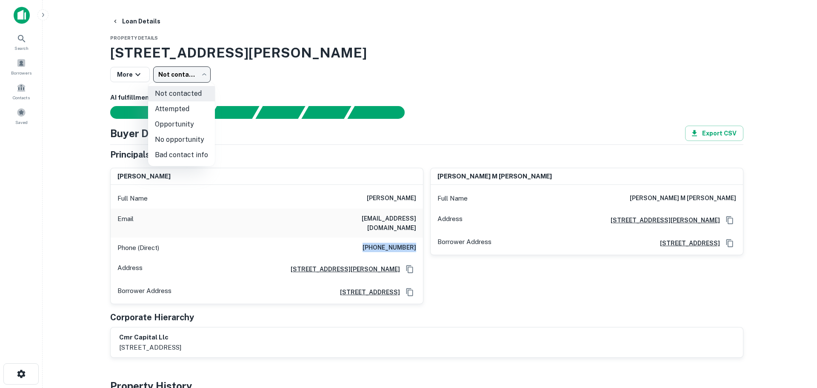
click at [186, 112] on li "Attempted" at bounding box center [181, 108] width 67 height 15
type input "*********"
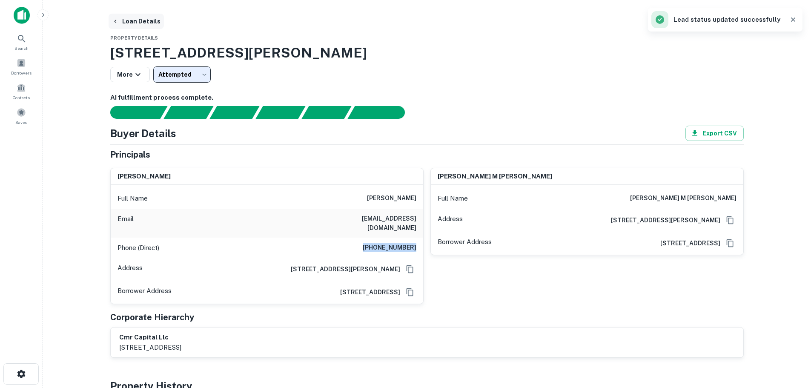
click at [153, 22] on button "Loan Details" at bounding box center [136, 21] width 55 height 15
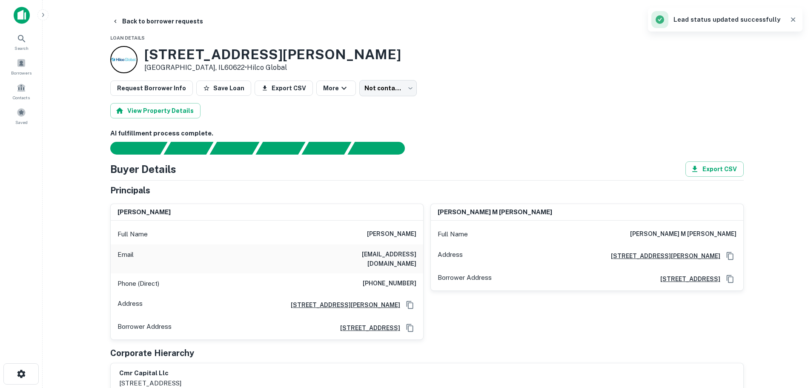
type input "*********"
click at [188, 18] on button "Back to borrower requests" at bounding box center [158, 21] width 98 height 15
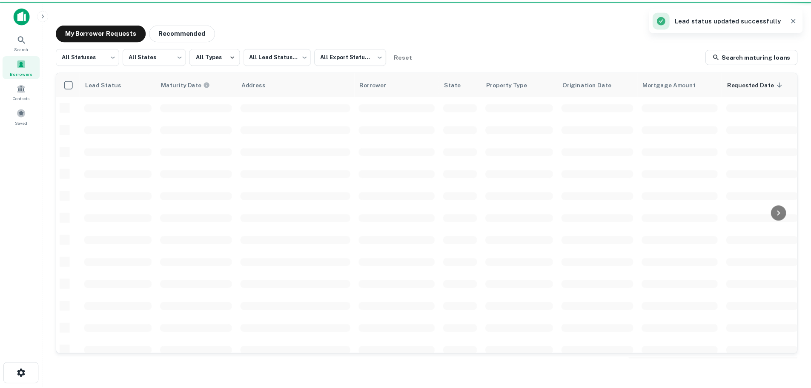
scroll to position [170, 0]
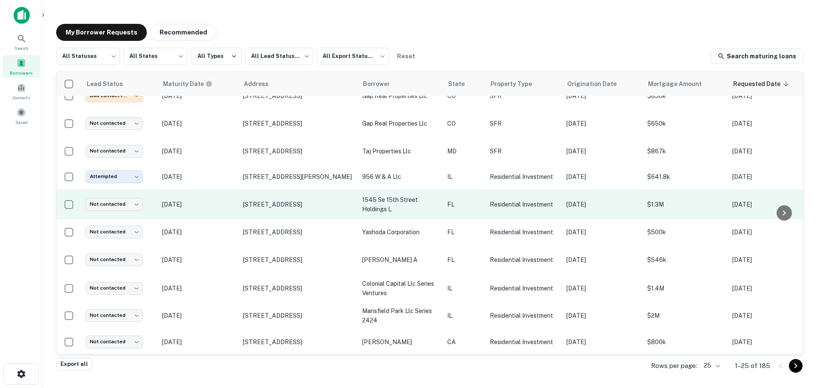
click at [211, 208] on p "[DATE]" at bounding box center [198, 204] width 72 height 9
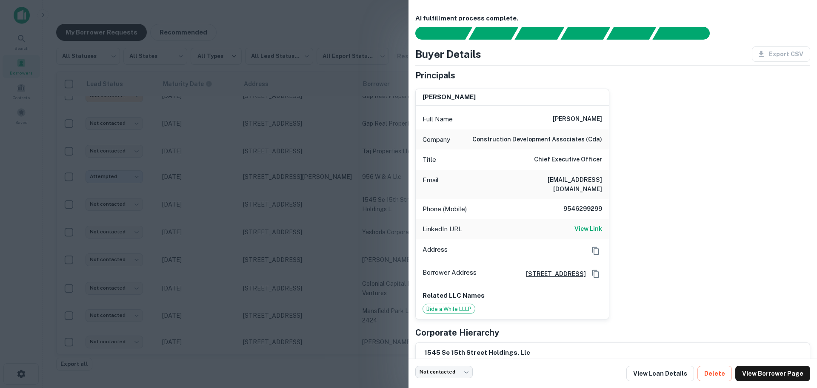
click at [212, 208] on div at bounding box center [408, 194] width 817 height 388
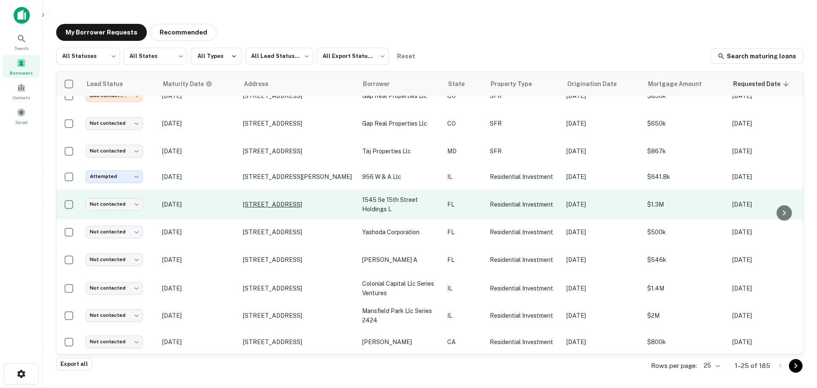
click at [258, 206] on p "[STREET_ADDRESS]" at bounding box center [298, 205] width 111 height 8
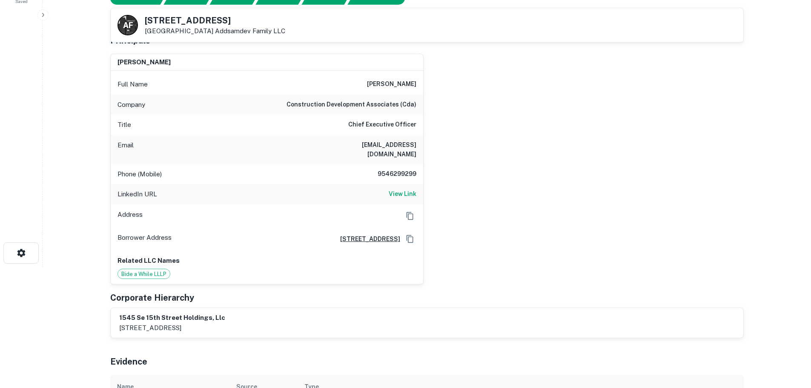
scroll to position [128, 0]
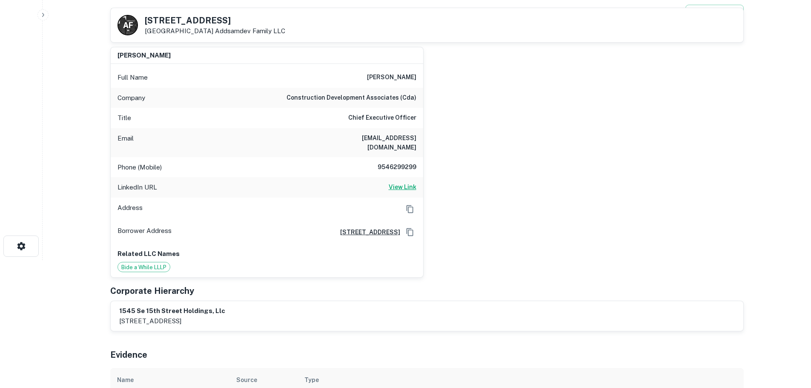
click at [399, 182] on h6 "View Link" at bounding box center [403, 186] width 28 height 9
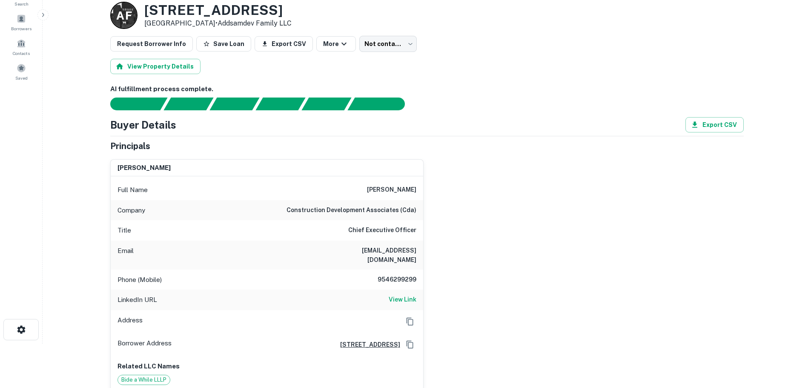
scroll to position [0, 0]
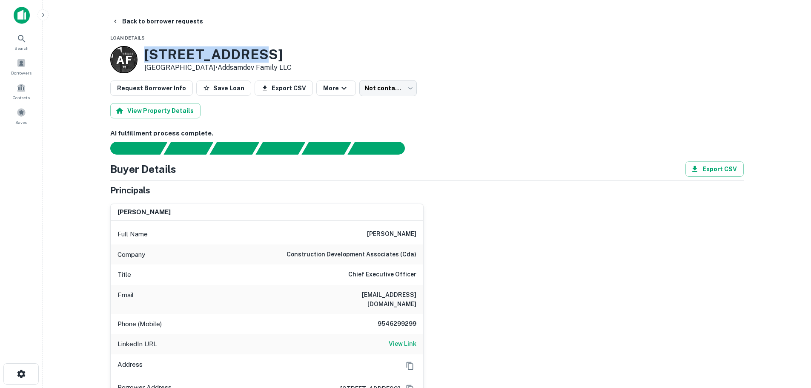
drag, startPoint x: 135, startPoint y: 52, endPoint x: 243, endPoint y: 55, distance: 107.8
click at [243, 55] on div "A F [STREET_ADDRESS] • Addsamdev Family LLC" at bounding box center [200, 59] width 181 height 27
click at [259, 54] on h3 "[STREET_ADDRESS]" at bounding box center [217, 54] width 147 height 16
drag, startPoint x: 259, startPoint y: 54, endPoint x: 163, endPoint y: 50, distance: 95.9
click at [161, 50] on h3 "[STREET_ADDRESS]" at bounding box center [217, 54] width 147 height 16
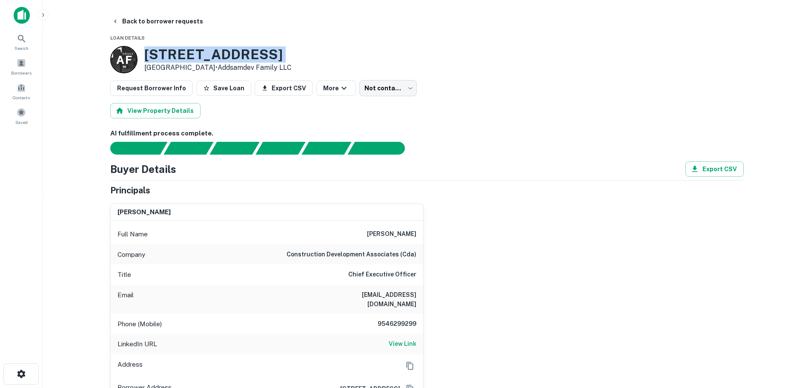
copy h3 "[STREET_ADDRESS]"
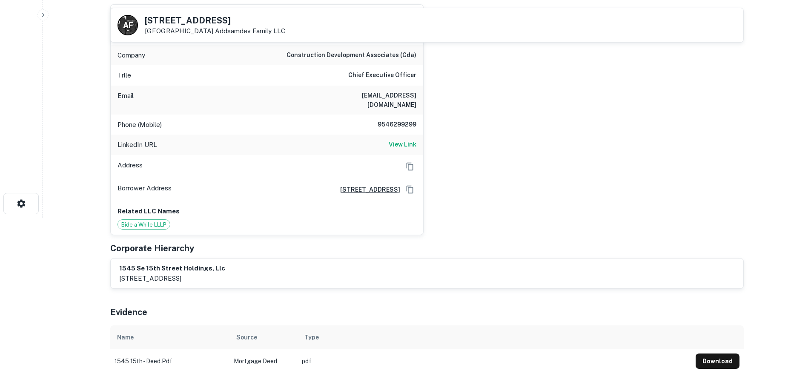
scroll to position [128, 0]
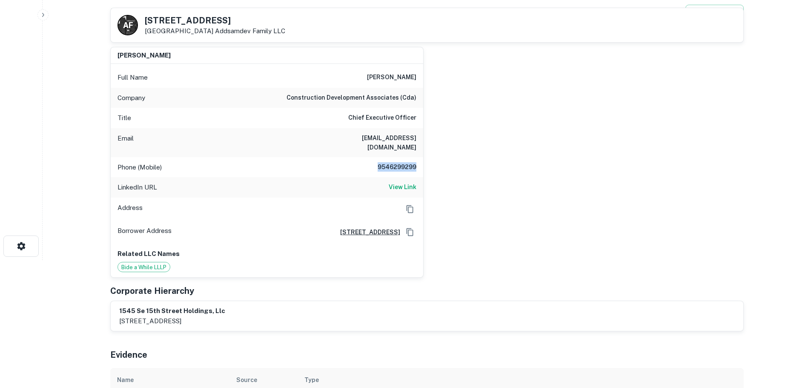
drag, startPoint x: 371, startPoint y: 158, endPoint x: 426, endPoint y: 158, distance: 54.9
click at [426, 158] on div "[PERSON_NAME] Full Name [PERSON_NAME] Company construction development associat…" at bounding box center [423, 159] width 640 height 238
copy h6 "9546299299"
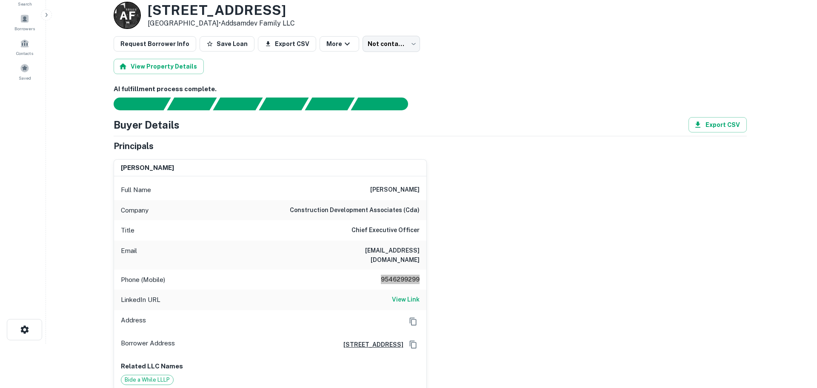
scroll to position [0, 0]
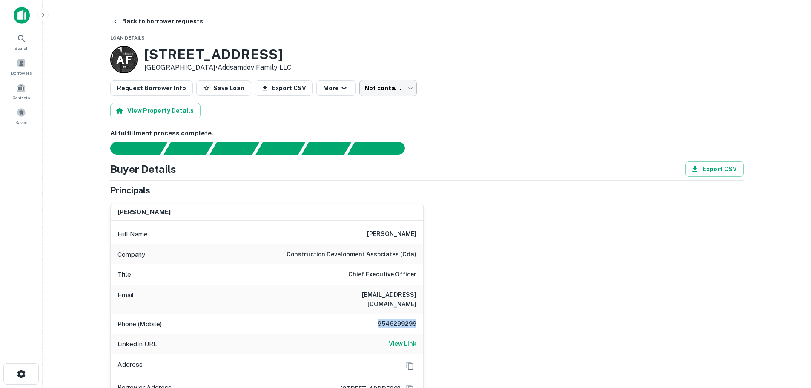
click at [395, 84] on body "Search Borrowers Contacts Saved Back to borrower requests Loan Details A F [STR…" at bounding box center [405, 194] width 811 height 388
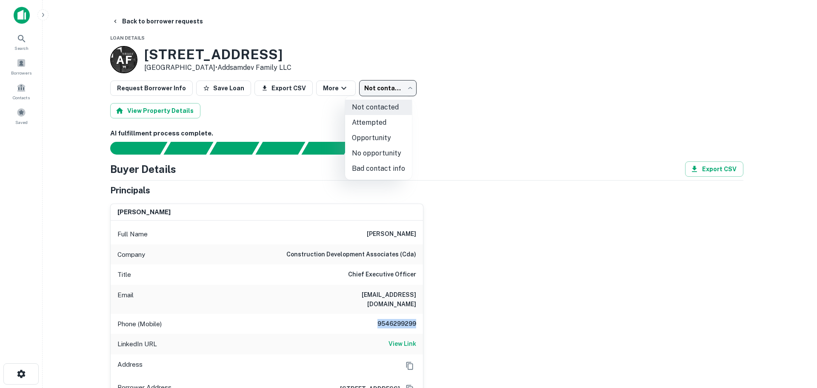
click at [384, 166] on li "Bad contact info" at bounding box center [378, 168] width 67 height 15
type input "**********"
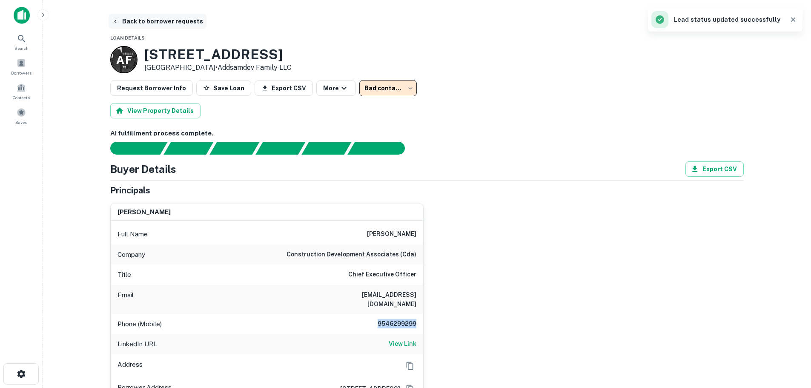
click at [135, 26] on button "Back to borrower requests" at bounding box center [158, 21] width 98 height 15
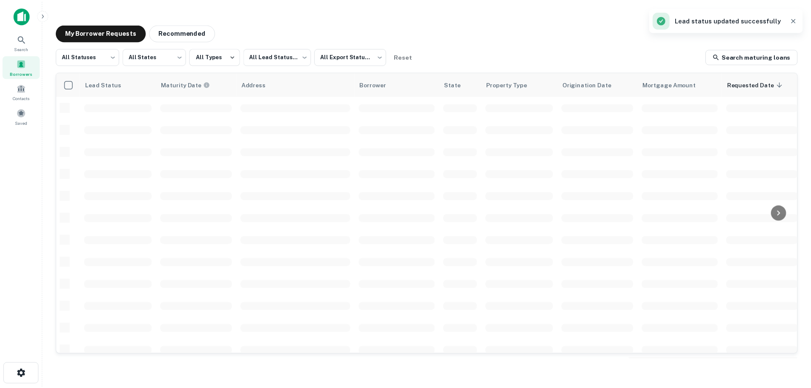
scroll to position [170, 0]
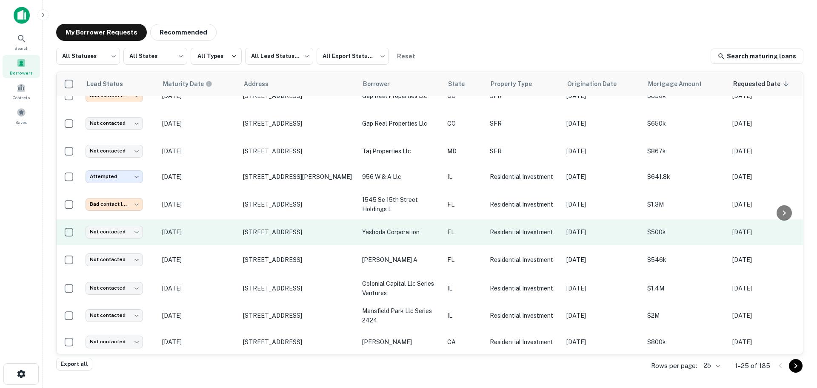
click at [220, 234] on p "[DATE]" at bounding box center [198, 231] width 72 height 9
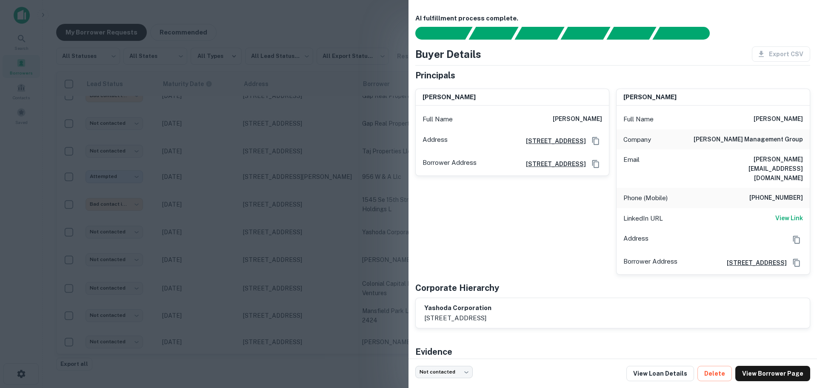
click at [258, 232] on div at bounding box center [408, 194] width 817 height 388
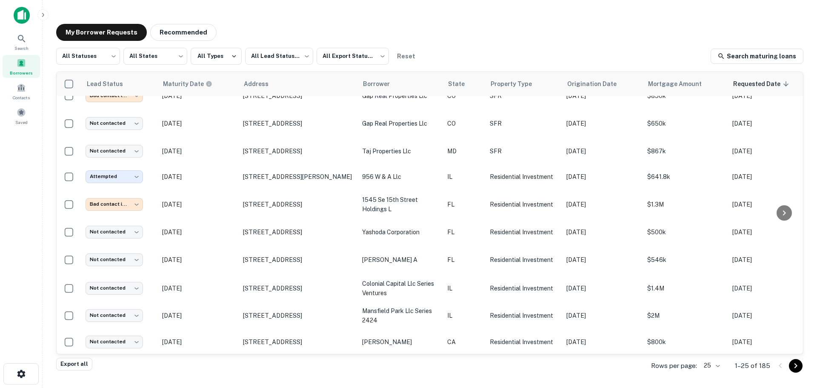
click at [258, 232] on p "[STREET_ADDRESS]" at bounding box center [298, 232] width 111 height 8
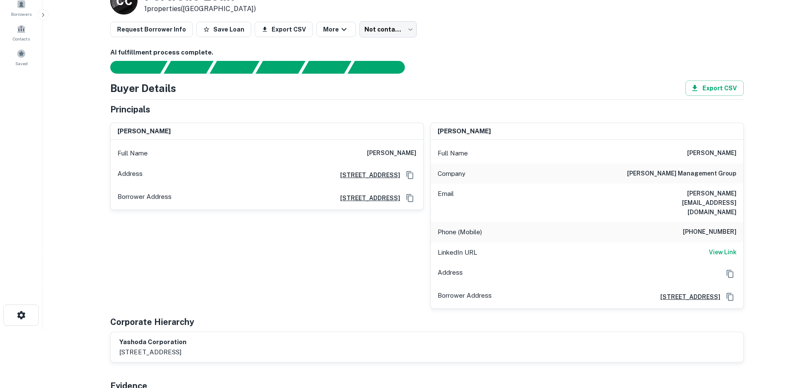
scroll to position [85, 0]
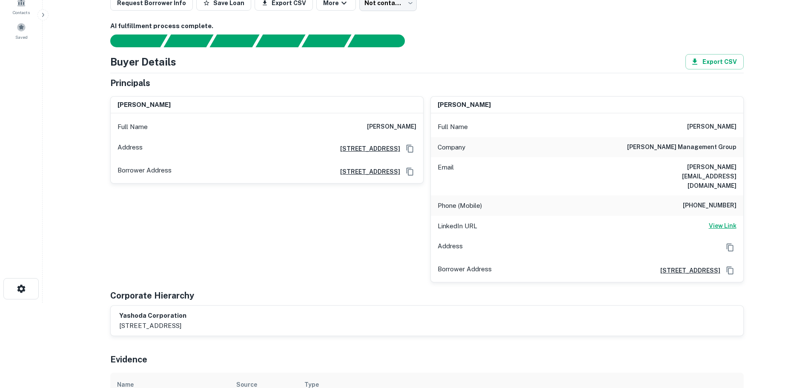
click at [716, 221] on h6 "View Link" at bounding box center [723, 225] width 28 height 9
drag, startPoint x: 683, startPoint y: 189, endPoint x: 764, endPoint y: 189, distance: 80.9
click at [764, 189] on main "Back to borrower requests Loan Details C C Portfolio Loan 1 properties ([GEOGRA…" at bounding box center [427, 109] width 768 height 388
copy h6 "[PHONE_NUMBER]"
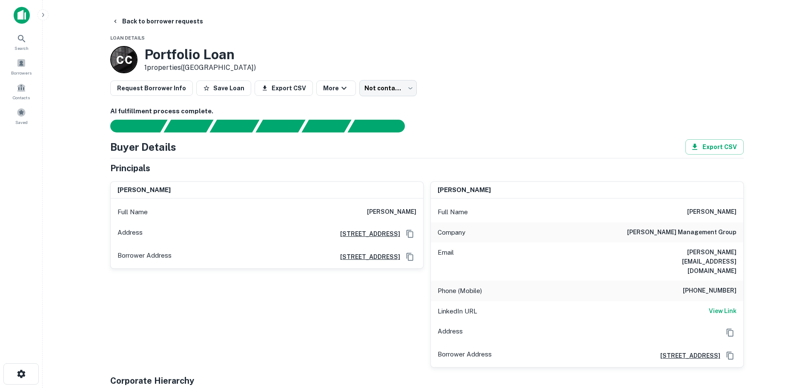
click at [424, 140] on div "Buyer Details Export CSV" at bounding box center [426, 146] width 633 height 15
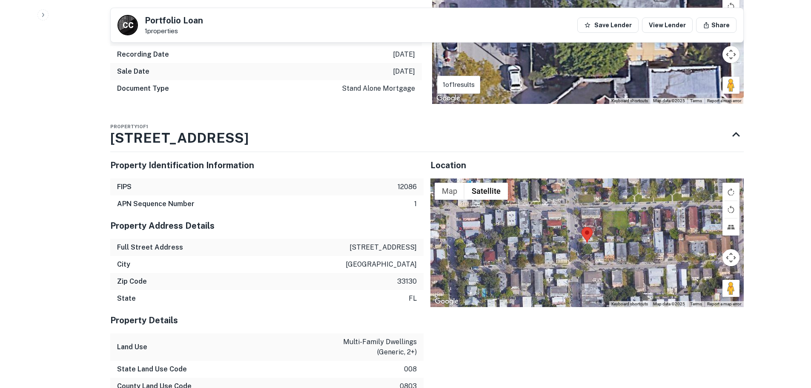
scroll to position [755, 0]
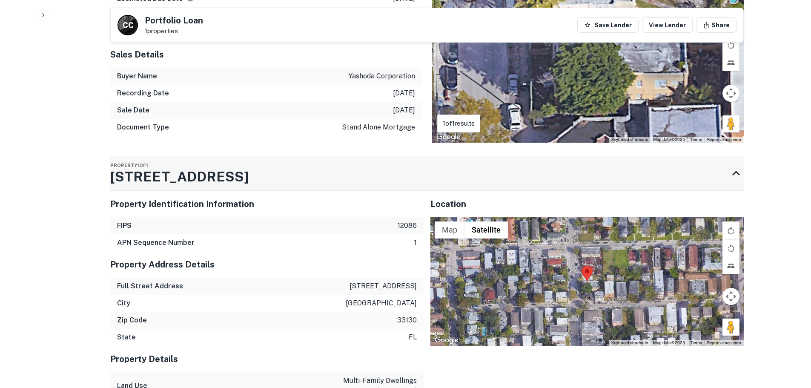
click at [199, 166] on h3 "[STREET_ADDRESS]" at bounding box center [179, 176] width 138 height 20
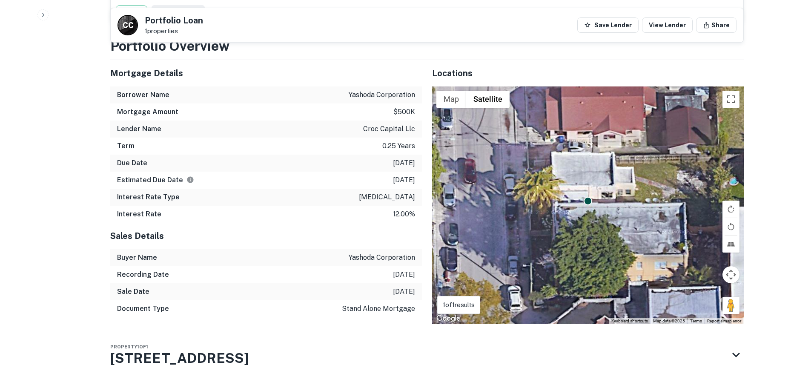
scroll to position [580, 0]
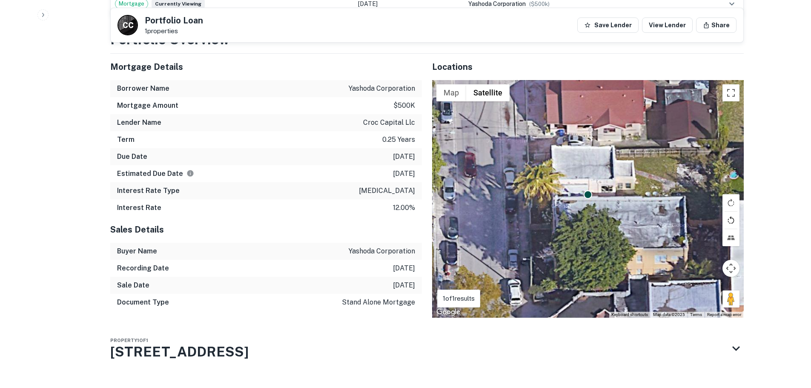
click at [733, 212] on button "Rotate map counterclockwise" at bounding box center [730, 220] width 17 height 17
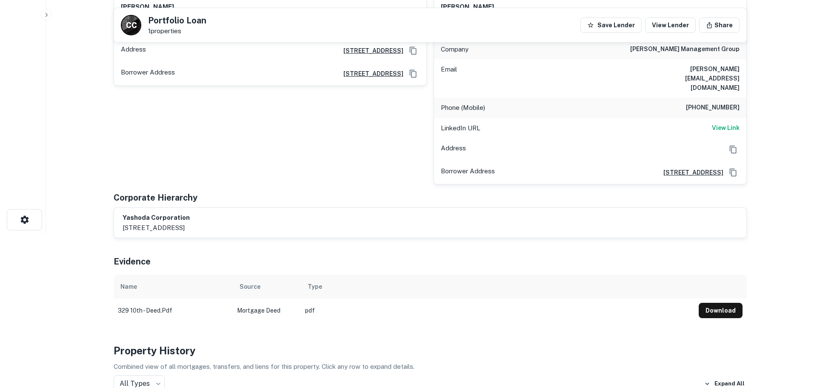
scroll to position [0, 0]
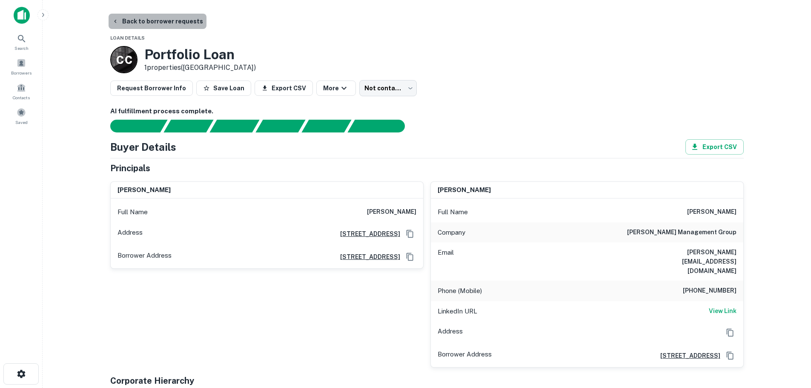
click at [167, 17] on button "Back to borrower requests" at bounding box center [158, 21] width 98 height 15
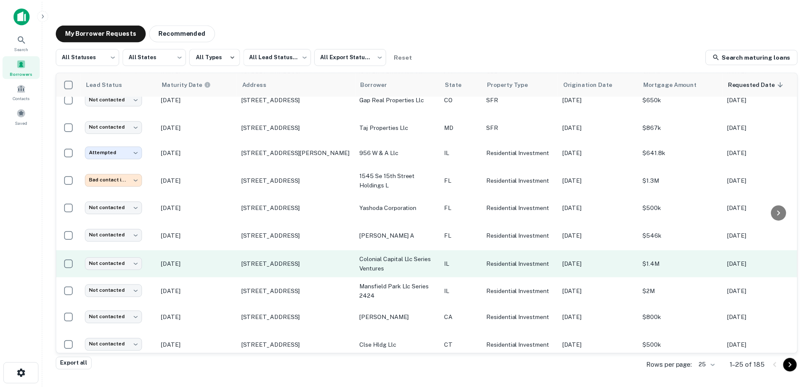
scroll to position [213, 0]
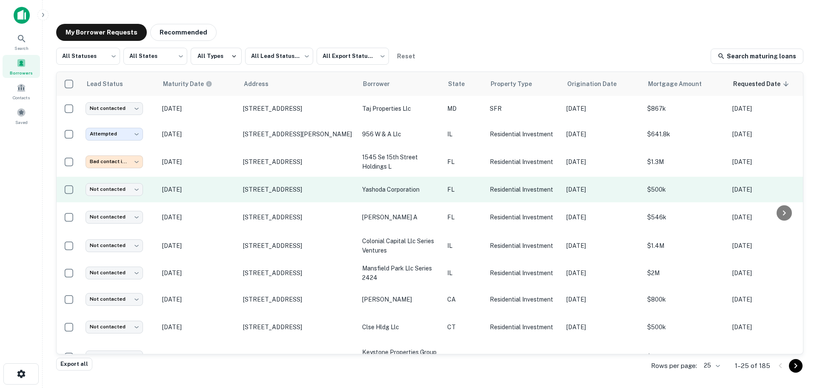
click at [222, 198] on td "[DATE]" at bounding box center [198, 190] width 81 height 26
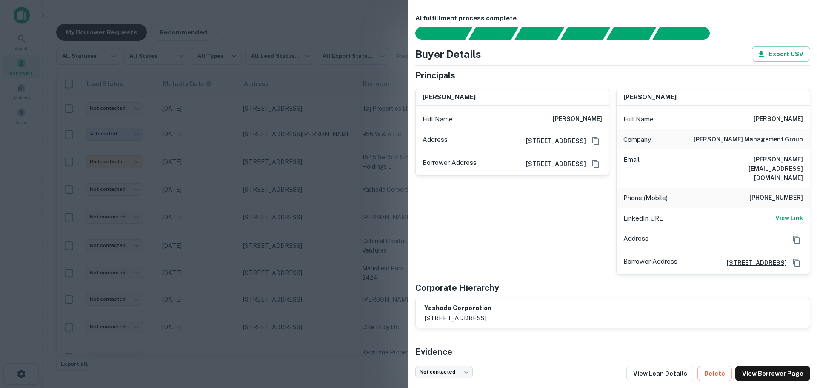
click at [222, 196] on div at bounding box center [408, 194] width 817 height 388
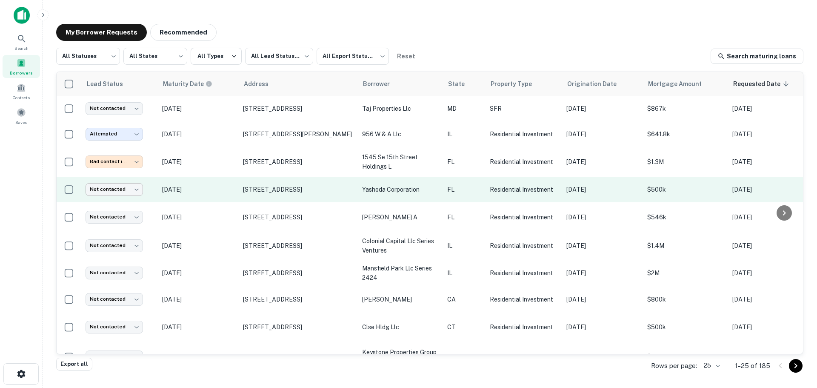
click at [132, 185] on body "**********" at bounding box center [408, 194] width 817 height 388
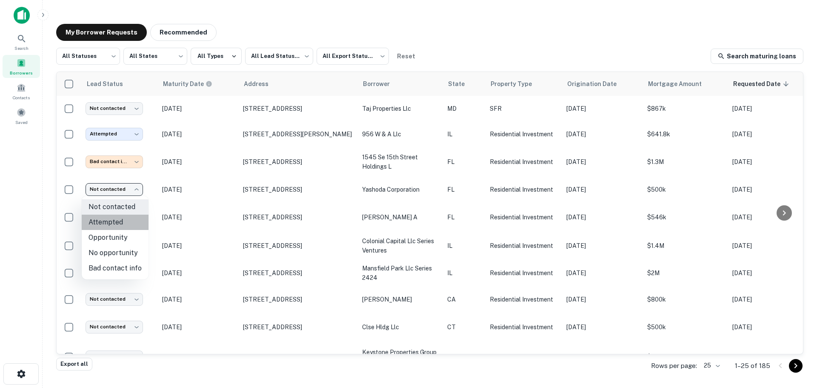
click at [129, 218] on li "Attempted" at bounding box center [115, 222] width 67 height 15
type input "*********"
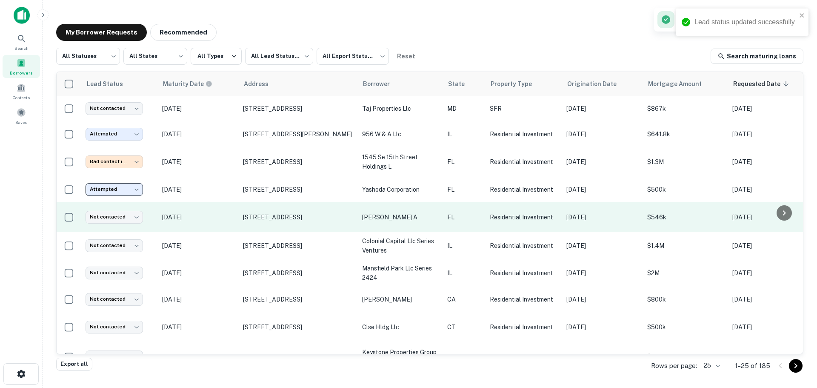
click at [231, 217] on p "[DATE]" at bounding box center [198, 216] width 72 height 9
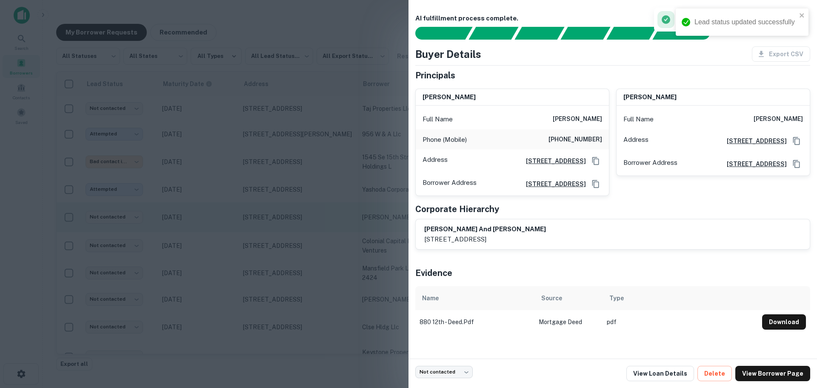
click at [231, 217] on div at bounding box center [408, 194] width 817 height 388
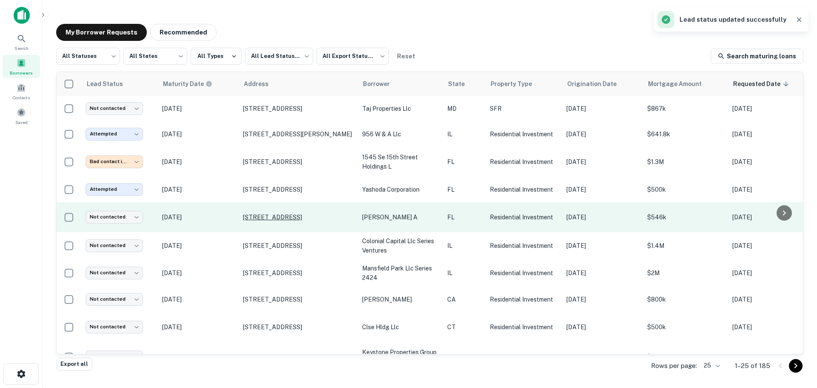
click at [260, 218] on p "[STREET_ADDRESS]" at bounding box center [298, 217] width 111 height 8
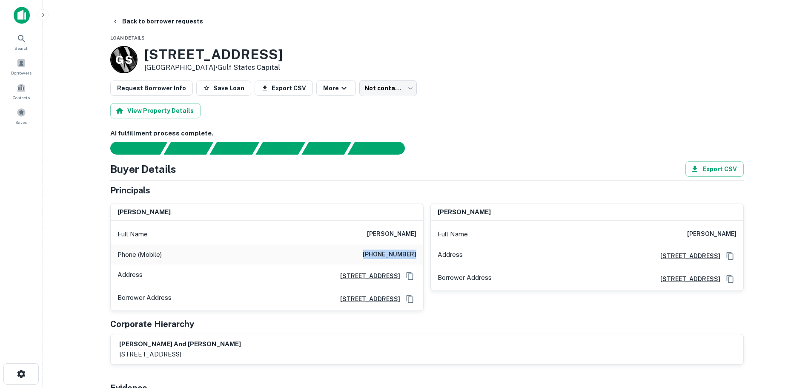
drag, startPoint x: 371, startPoint y: 254, endPoint x: 422, endPoint y: 256, distance: 51.1
click at [422, 256] on div "Phone (Mobile) [PHONE_NUMBER]" at bounding box center [267, 254] width 312 height 20
copy h6 "[PHONE_NUMBER]"
click at [399, 87] on body "Search Borrowers Contacts Saved Back to borrower requests Loan Details G S [STR…" at bounding box center [405, 194] width 811 height 388
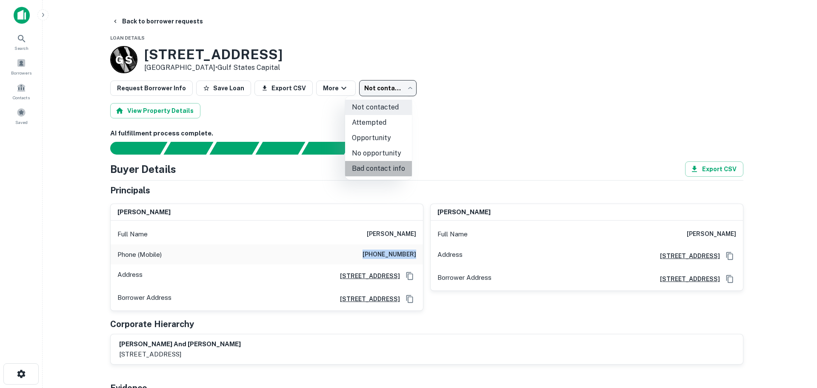
click at [381, 172] on li "Bad contact info" at bounding box center [378, 168] width 67 height 15
type input "**********"
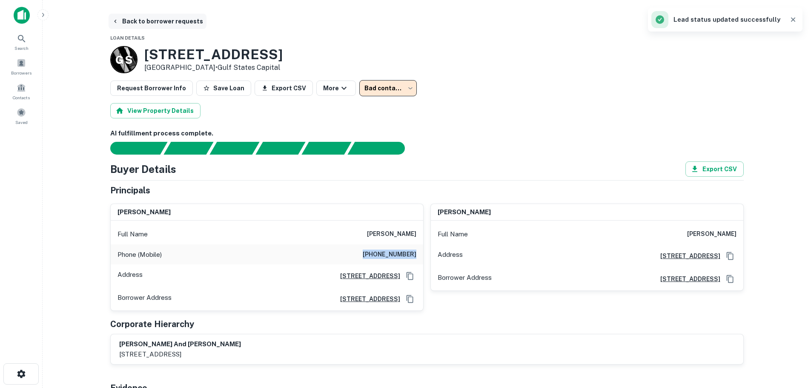
click at [132, 20] on button "Back to borrower requests" at bounding box center [158, 21] width 98 height 15
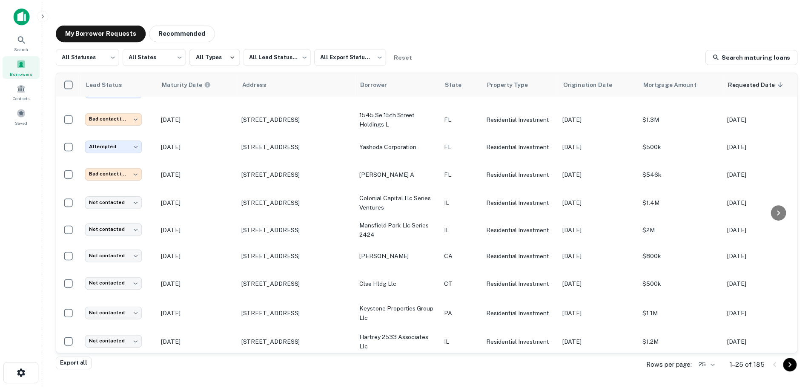
scroll to position [255, 0]
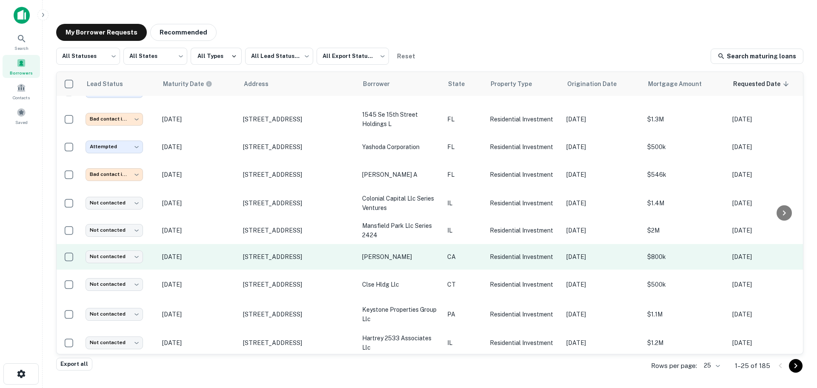
click at [218, 256] on p "[DATE]" at bounding box center [198, 256] width 72 height 9
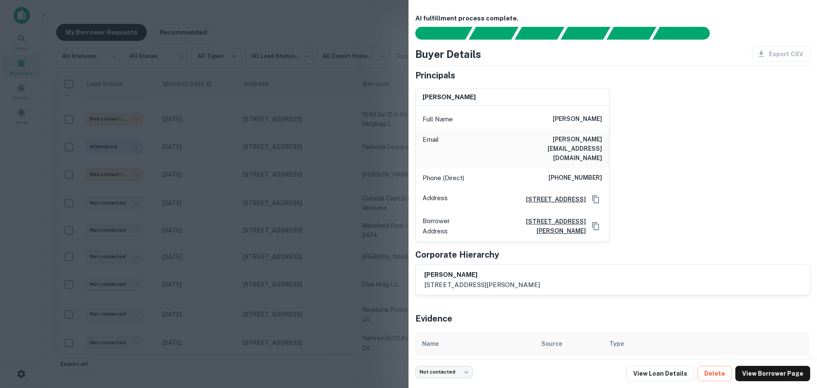
click at [569, 248] on div "Corporate Hierarchy" at bounding box center [612, 254] width 395 height 13
click at [242, 256] on div at bounding box center [408, 194] width 817 height 388
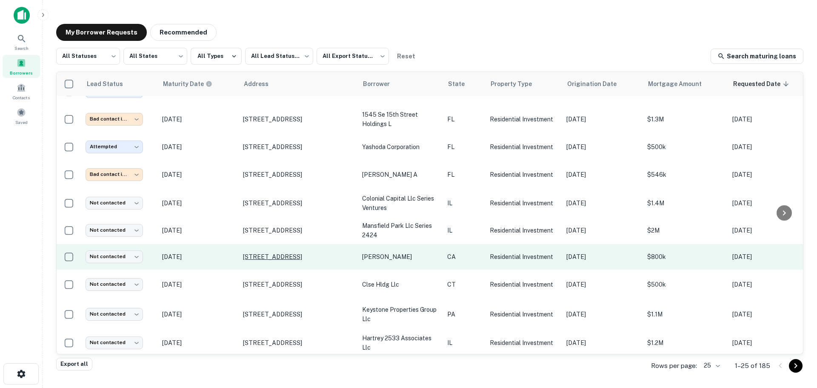
click at [269, 255] on p "[STREET_ADDRESS]" at bounding box center [298, 257] width 111 height 8
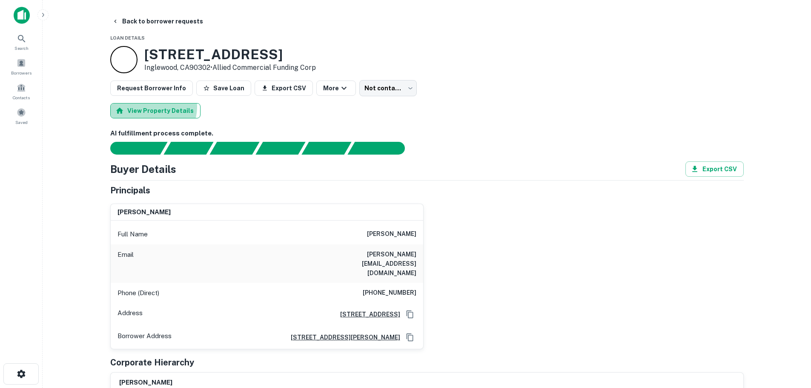
click at [149, 106] on button "View Property Details" at bounding box center [155, 110] width 90 height 15
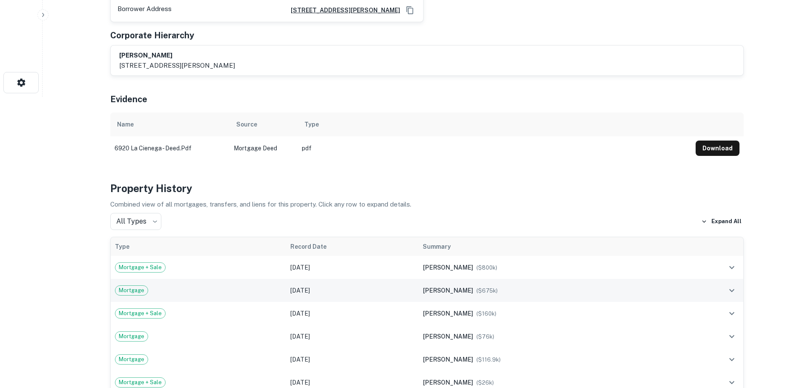
scroll to position [298, 0]
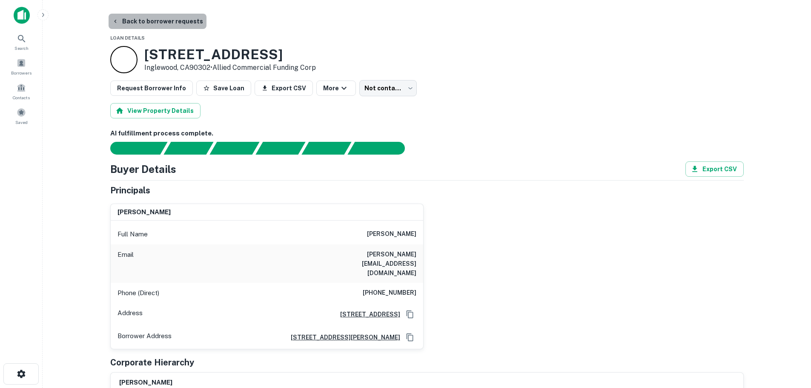
click at [180, 21] on button "Back to borrower requests" at bounding box center [158, 21] width 98 height 15
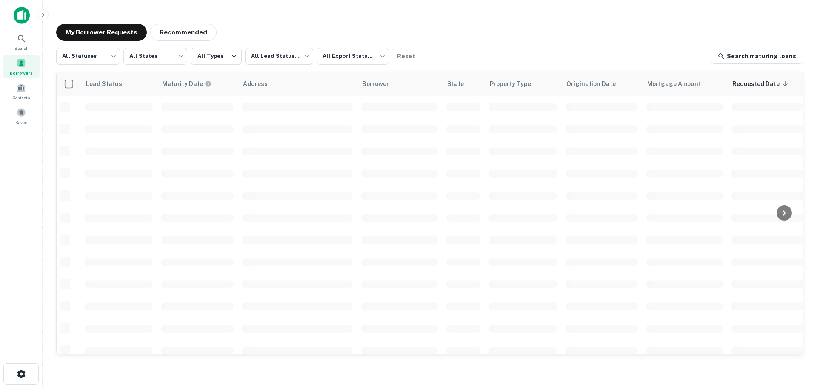
scroll to position [255, 0]
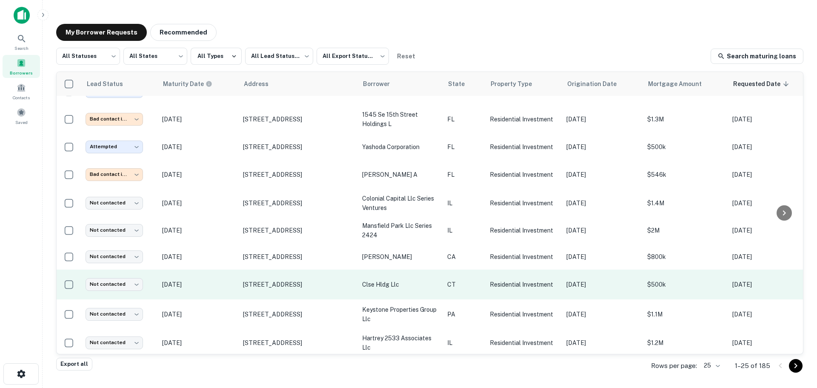
click at [214, 284] on p "[DATE]" at bounding box center [198, 284] width 72 height 9
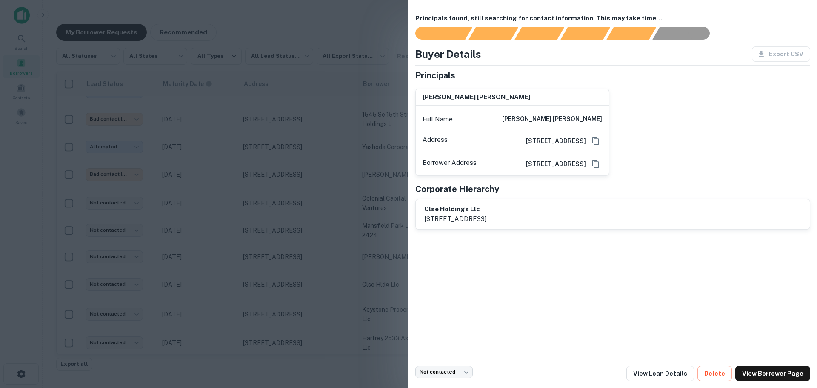
click at [214, 285] on div at bounding box center [408, 194] width 817 height 388
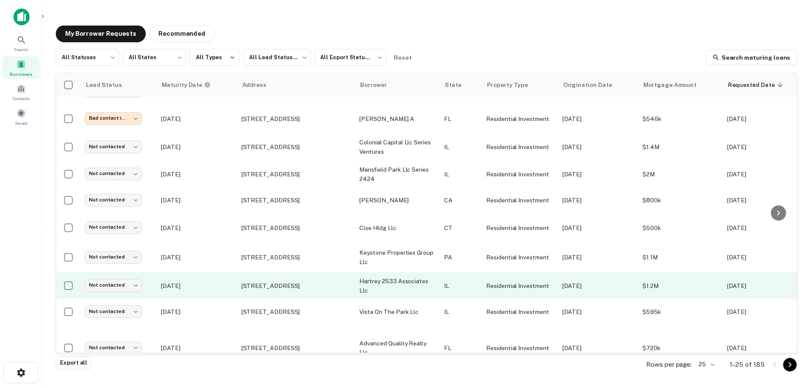
scroll to position [341, 0]
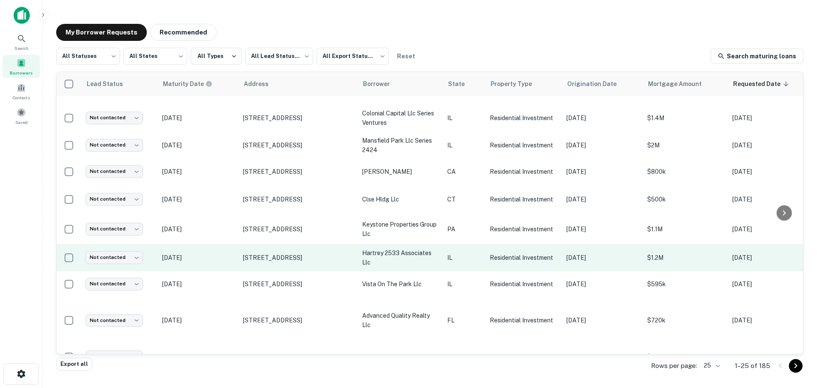
click at [225, 252] on td "[DATE]" at bounding box center [198, 257] width 81 height 27
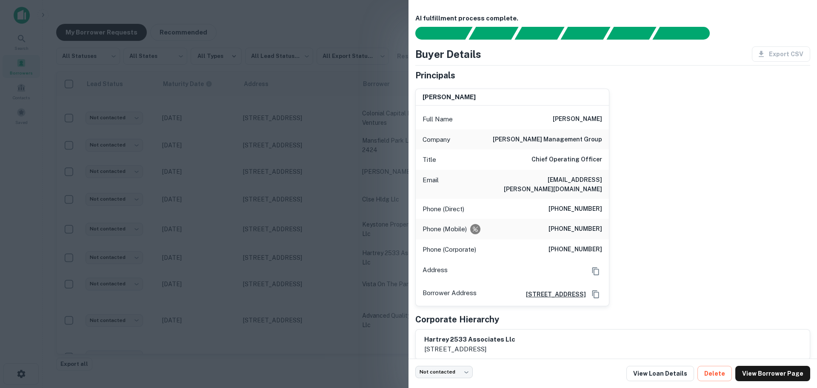
click at [271, 264] on div at bounding box center [408, 194] width 817 height 388
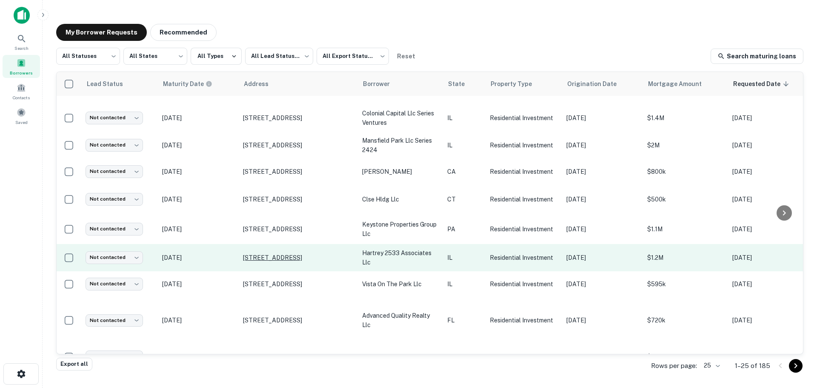
click at [270, 258] on p "[STREET_ADDRESS]" at bounding box center [298, 258] width 111 height 8
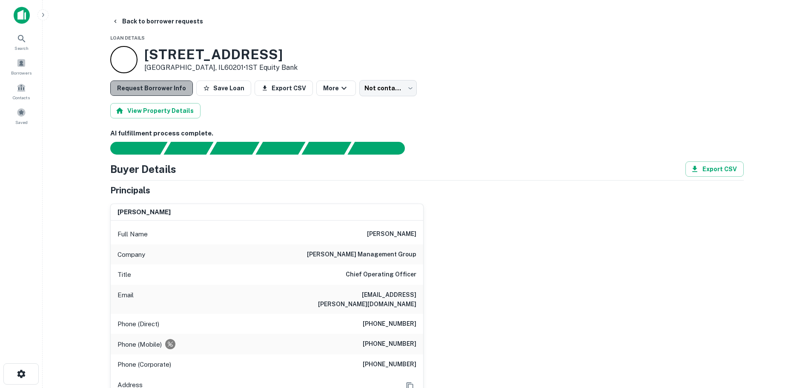
click at [174, 94] on button "Request Borrower Info" at bounding box center [151, 87] width 83 height 15
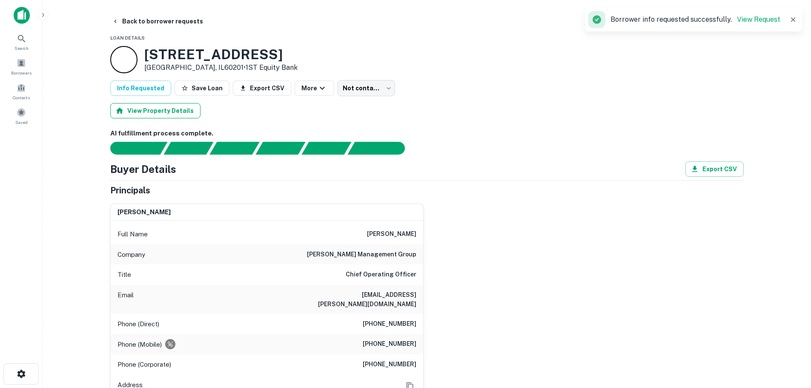
click at [173, 108] on button "View Property Details" at bounding box center [155, 110] width 90 height 15
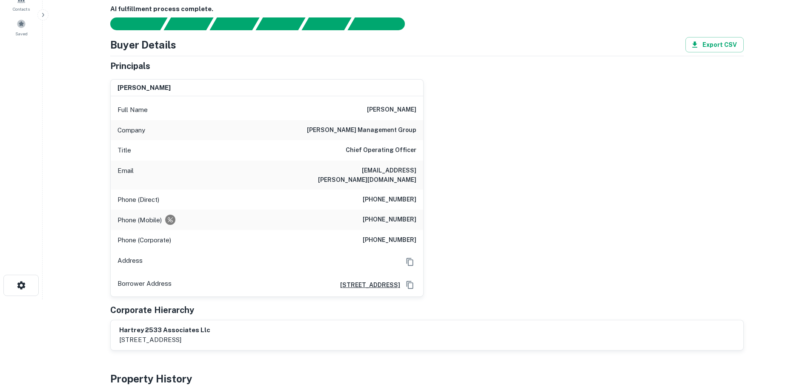
scroll to position [85, 0]
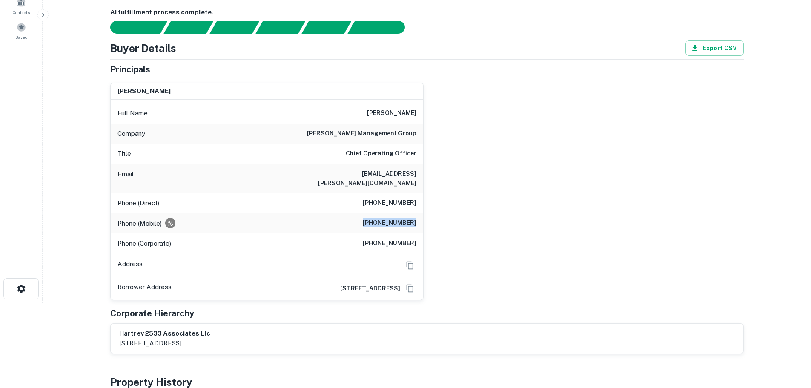
drag, startPoint x: 372, startPoint y: 214, endPoint x: 423, endPoint y: 214, distance: 50.2
click at [423, 214] on div "Phone (Mobile) [PHONE_NUMBER]" at bounding box center [267, 223] width 312 height 20
copy h6 "[PHONE_NUMBER]"
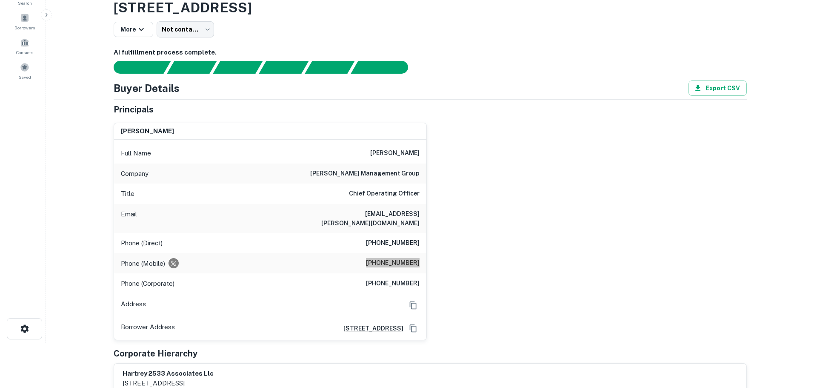
scroll to position [0, 0]
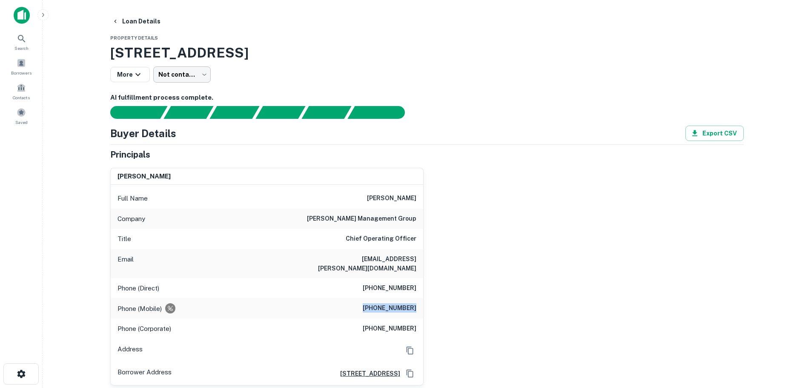
click at [187, 78] on body "Search Borrowers Contacts Saved Loan Details Property Details [STREET_ADDRESS] …" at bounding box center [405, 194] width 811 height 388
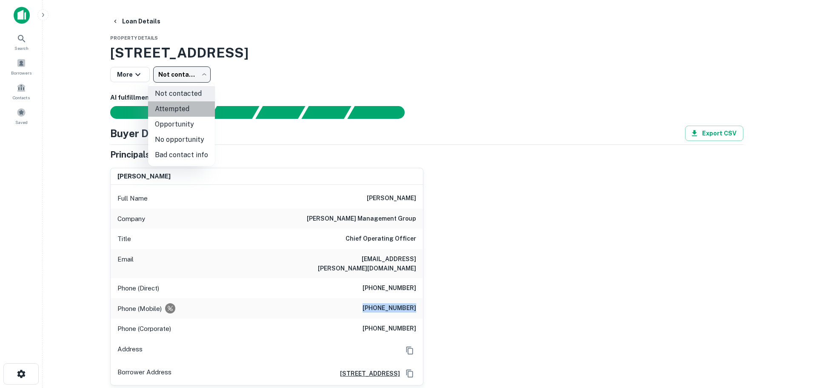
click at [195, 104] on li "Attempted" at bounding box center [181, 108] width 67 height 15
type input "*********"
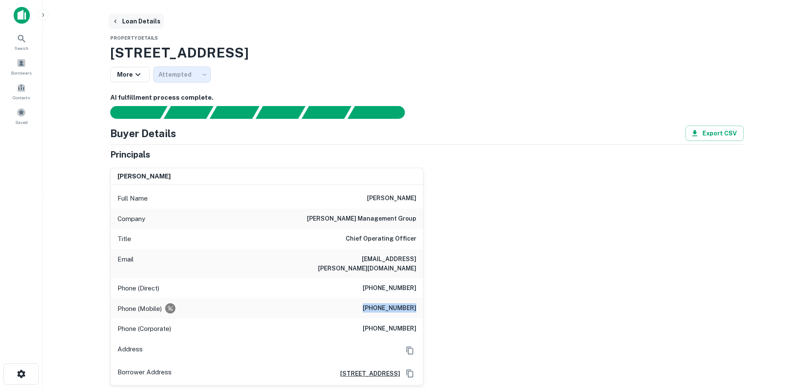
click at [143, 20] on button "Loan Details" at bounding box center [136, 21] width 55 height 15
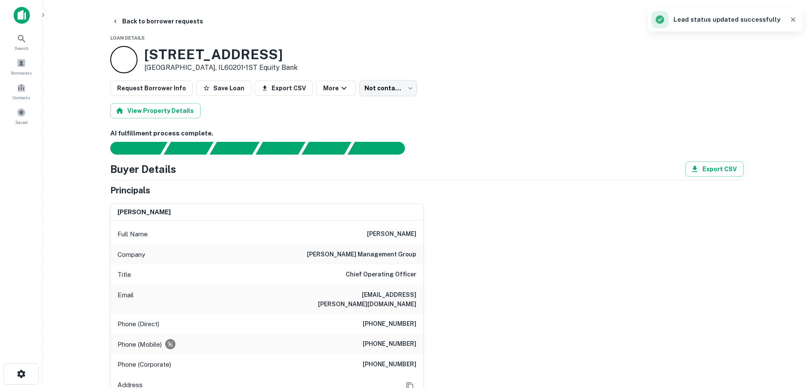
click at [143, 20] on button "Back to borrower requests" at bounding box center [158, 21] width 98 height 15
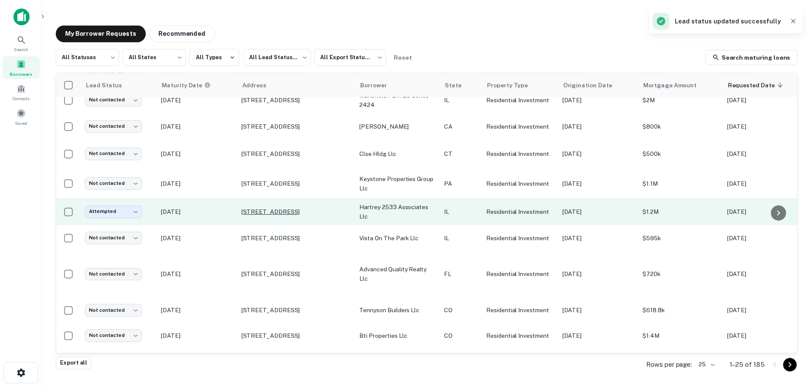
scroll to position [387, 0]
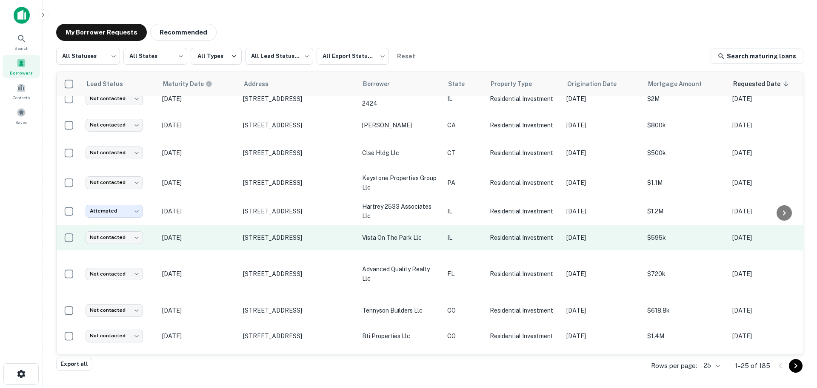
click at [215, 241] on p "[DATE]" at bounding box center [198, 237] width 72 height 9
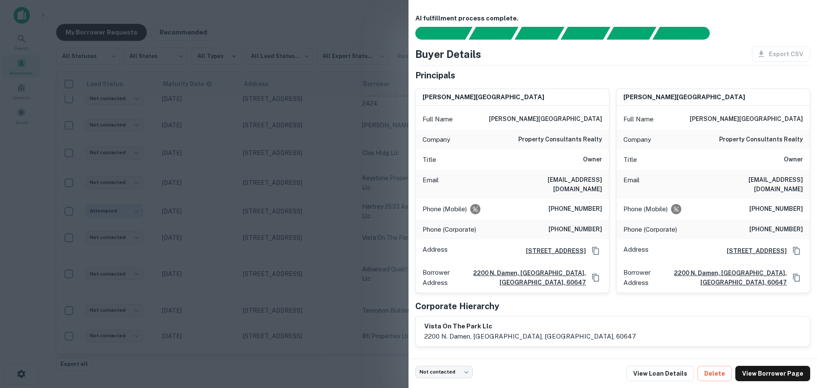
click at [317, 232] on div at bounding box center [408, 194] width 817 height 388
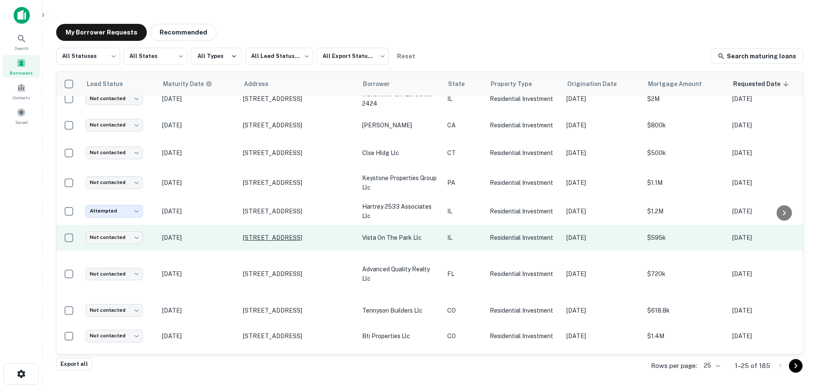
click at [304, 236] on p "[STREET_ADDRESS]" at bounding box center [298, 238] width 111 height 8
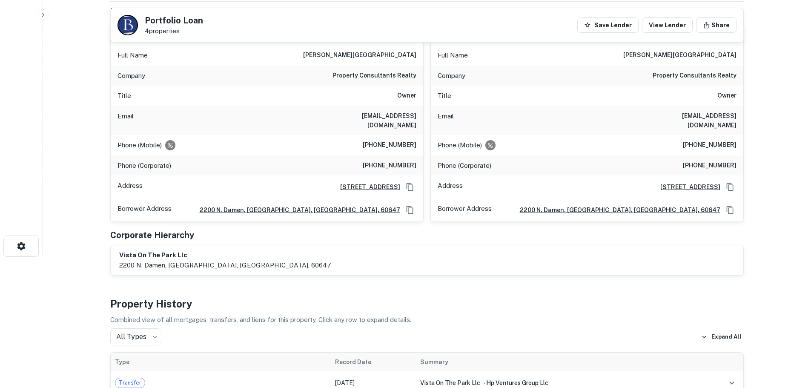
scroll to position [85, 0]
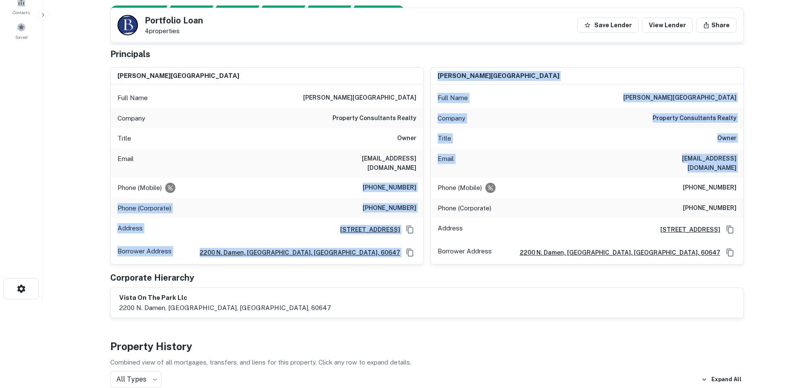
drag, startPoint x: 362, startPoint y: 178, endPoint x: 427, endPoint y: 179, distance: 65.1
click at [427, 179] on div "[PERSON_NAME] Full Name [PERSON_NAME] Company property consultants realty Title…" at bounding box center [423, 162] width 640 height 204
click at [423, 179] on div "Phone (Mobile) [PHONE_NUMBER]" at bounding box center [267, 188] width 312 height 20
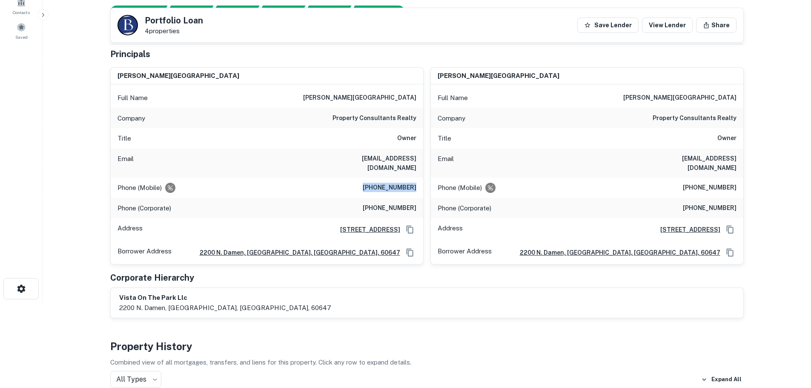
drag, startPoint x: 421, startPoint y: 179, endPoint x: 368, endPoint y: 180, distance: 53.2
click at [368, 180] on div "Phone (Mobile) [PHONE_NUMBER]" at bounding box center [267, 188] width 312 height 20
copy h6 "[PHONE_NUMBER]"
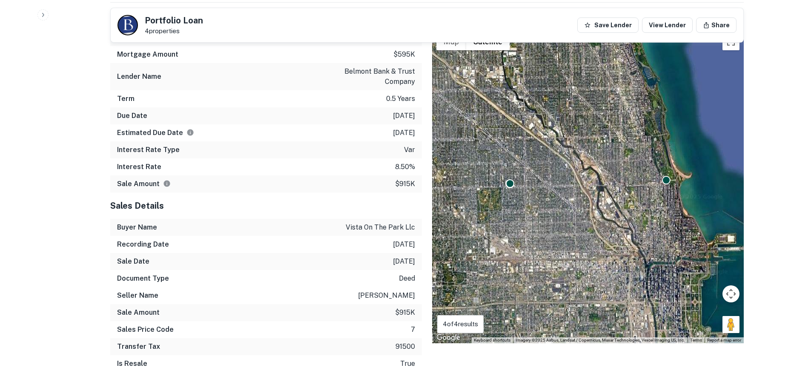
scroll to position [639, 0]
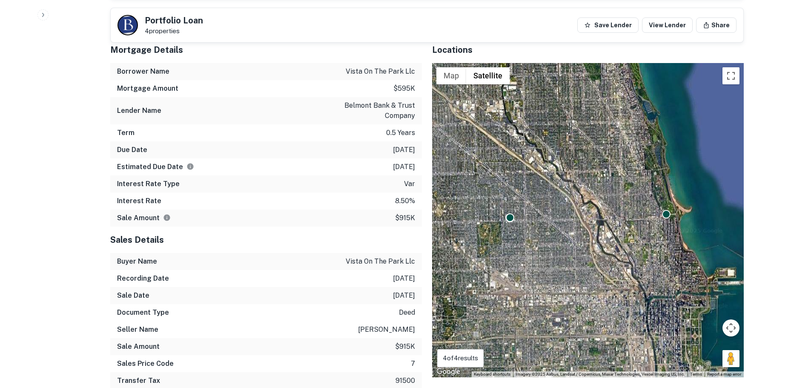
click at [731, 322] on button "Map camera controls" at bounding box center [730, 327] width 17 height 17
click at [712, 341] on button "Zoom out" at bounding box center [709, 349] width 17 height 17
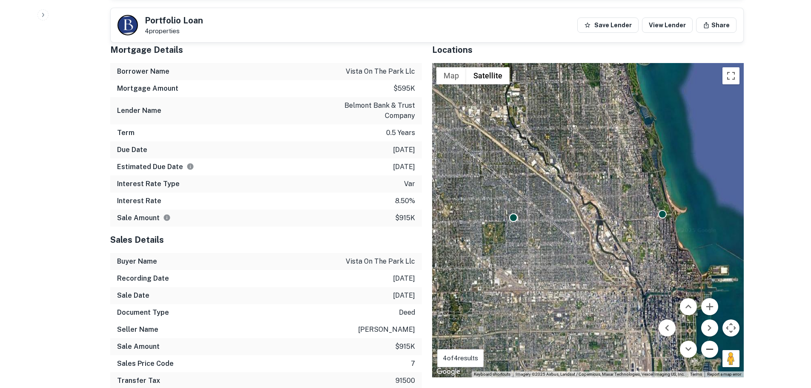
click at [712, 341] on button "Zoom out" at bounding box center [709, 349] width 17 height 17
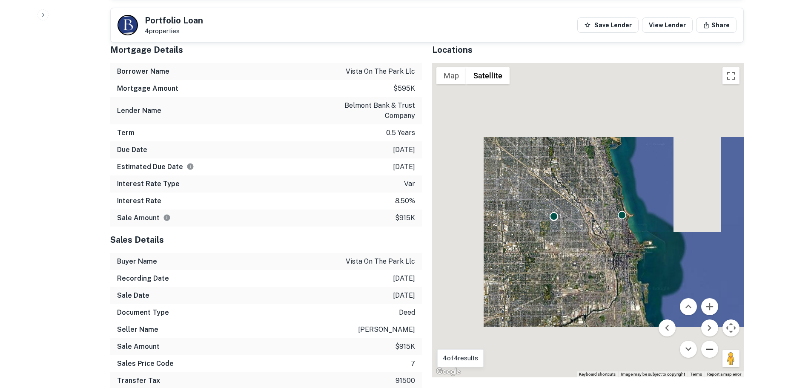
click at [712, 341] on button "Zoom out" at bounding box center [709, 349] width 17 height 17
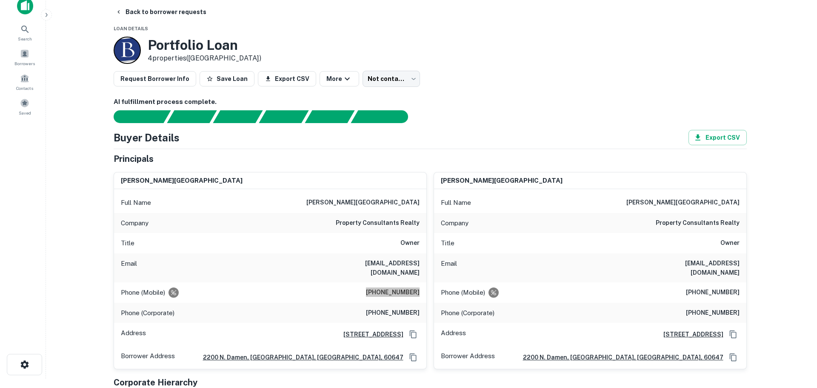
scroll to position [0, 0]
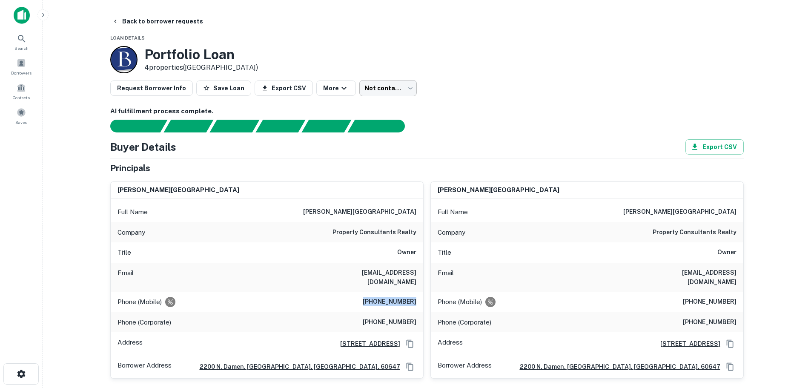
click at [379, 89] on body "Search Borrowers Contacts Saved Back to borrower requests Loan Details Portfoli…" at bounding box center [405, 194] width 811 height 388
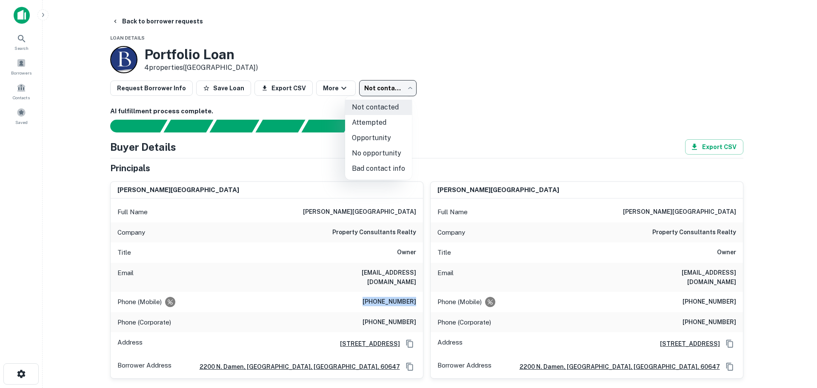
click at [381, 120] on li "Attempted" at bounding box center [378, 122] width 67 height 15
type input "*********"
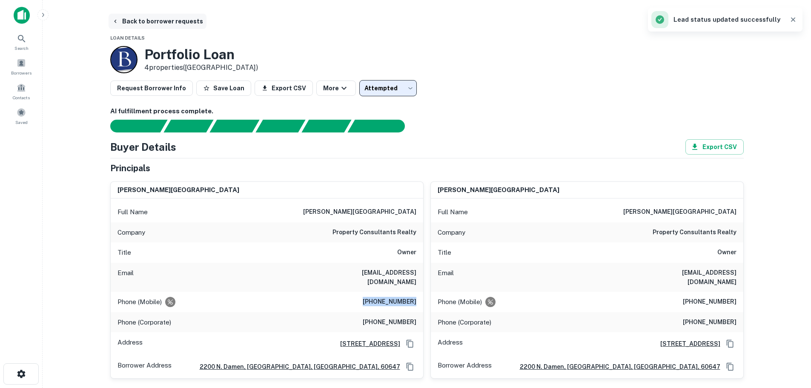
click at [140, 18] on button "Back to borrower requests" at bounding box center [158, 21] width 98 height 15
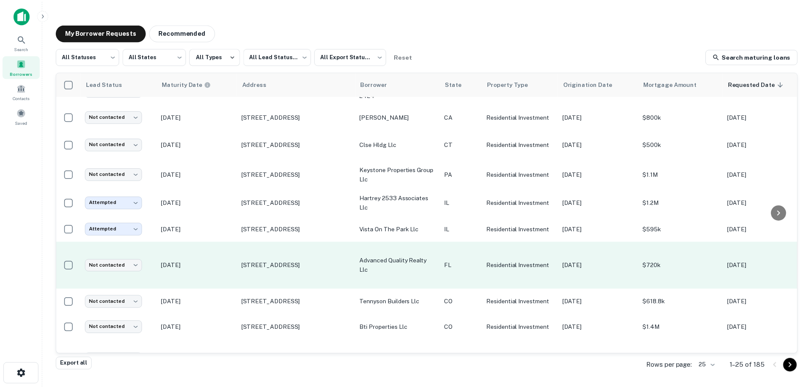
scroll to position [430, 0]
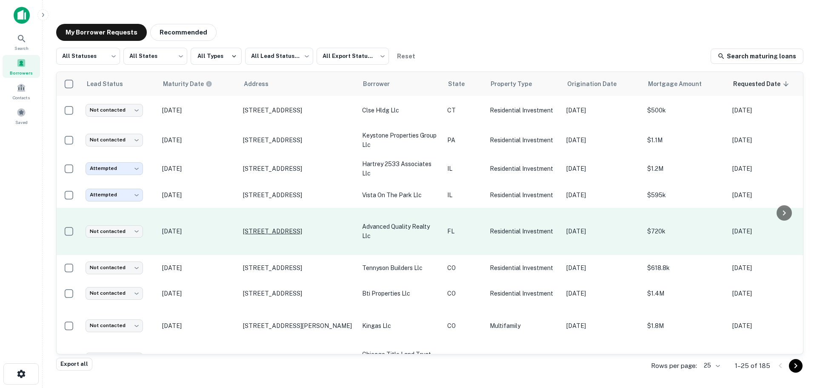
click at [274, 229] on p "[STREET_ADDRESS]" at bounding box center [298, 231] width 111 height 8
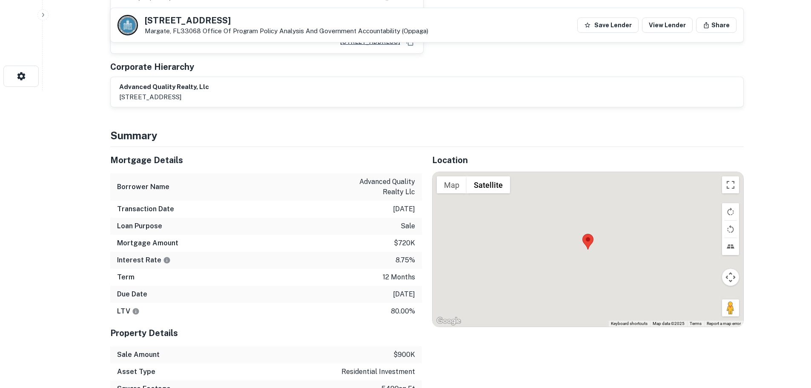
scroll to position [298, 0]
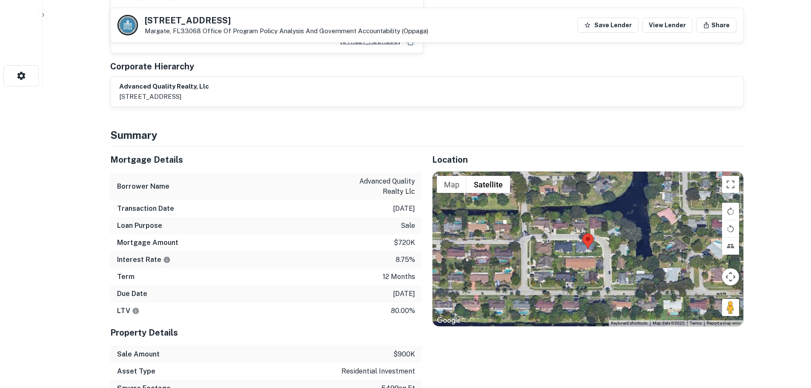
click at [590, 252] on div at bounding box center [588, 249] width 311 height 154
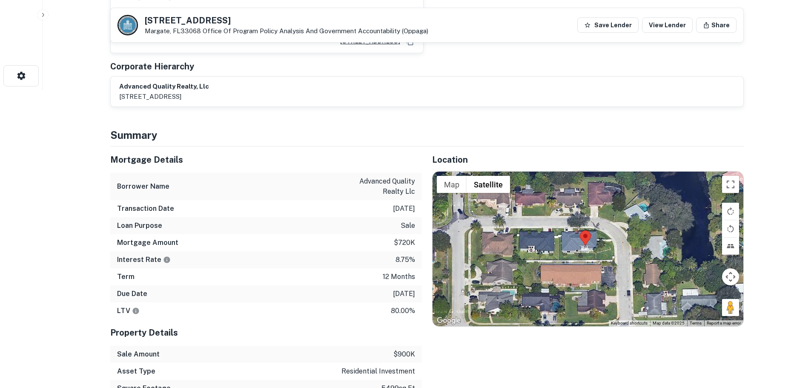
click at [585, 254] on div at bounding box center [588, 249] width 311 height 154
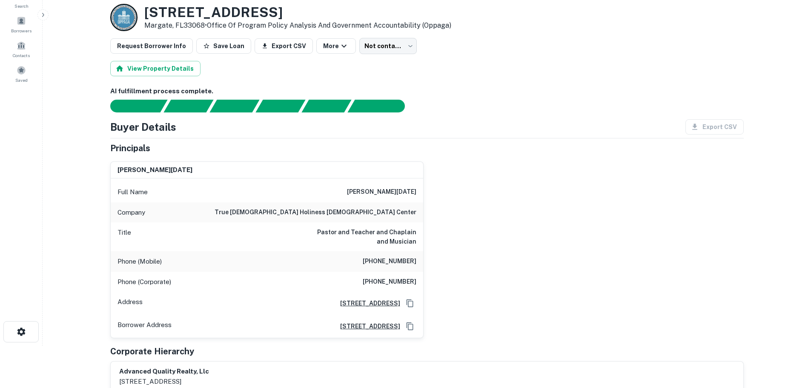
scroll to position [43, 0]
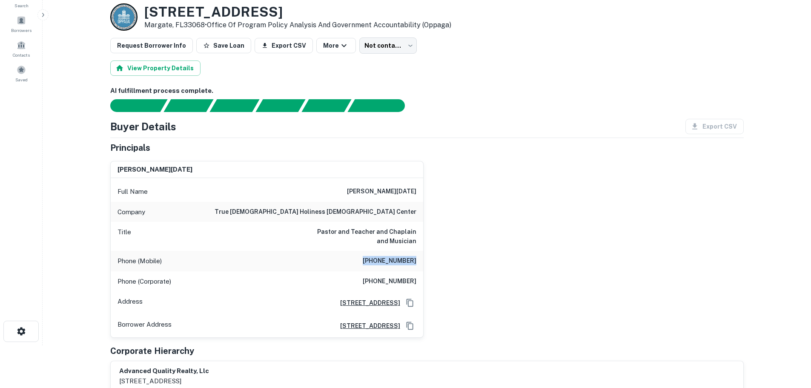
drag, startPoint x: 365, startPoint y: 258, endPoint x: 421, endPoint y: 258, distance: 55.8
click at [422, 258] on div "Phone (Mobile) [PHONE_NUMBER]" at bounding box center [267, 261] width 312 height 20
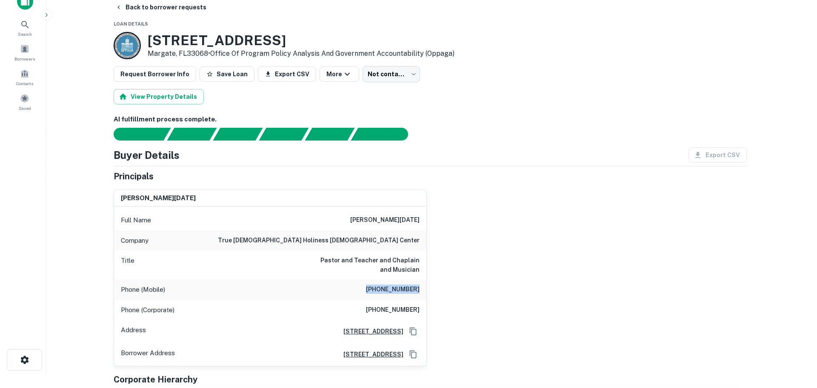
scroll to position [0, 0]
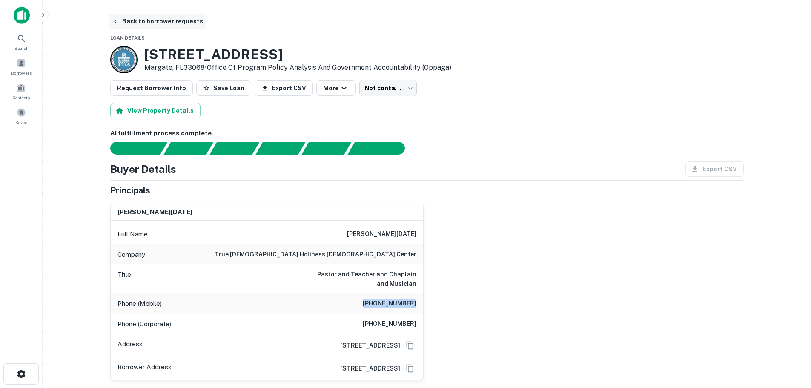
click at [178, 25] on button "Back to borrower requests" at bounding box center [158, 21] width 98 height 15
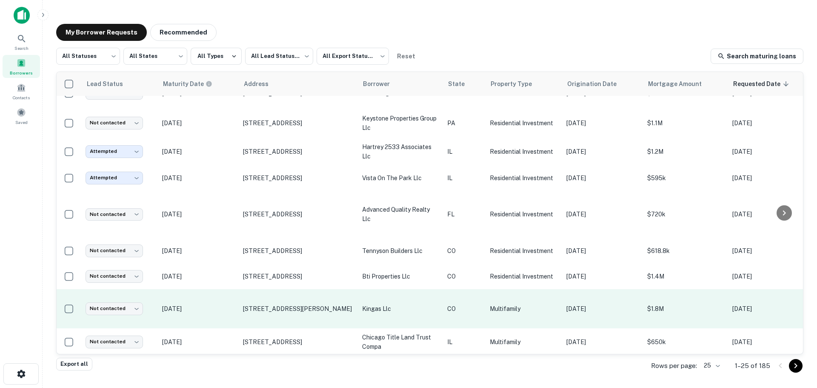
scroll to position [455, 0]
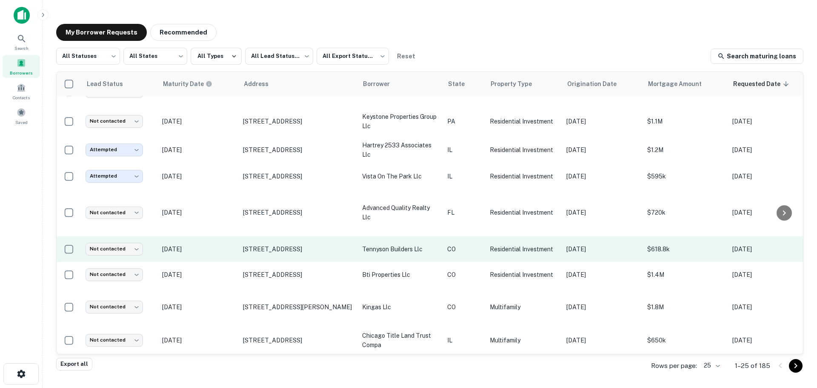
click at [228, 244] on p "[DATE]" at bounding box center [198, 248] width 72 height 9
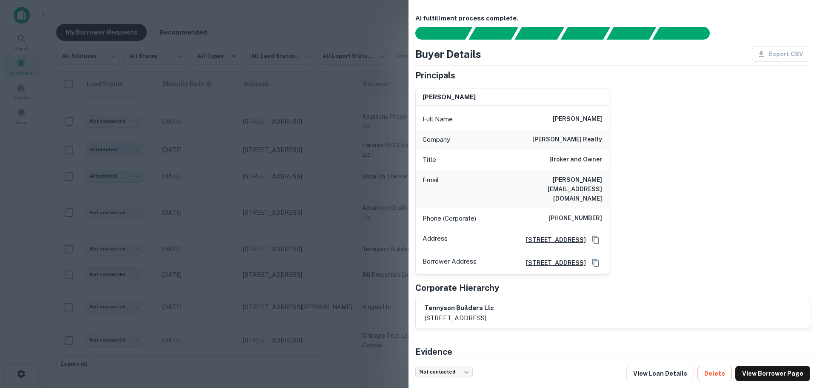
click at [231, 249] on div at bounding box center [408, 194] width 817 height 388
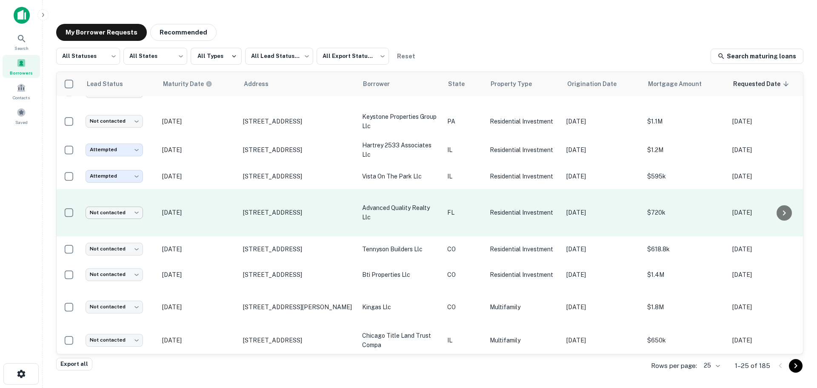
click at [126, 206] on body "**********" at bounding box center [408, 194] width 817 height 388
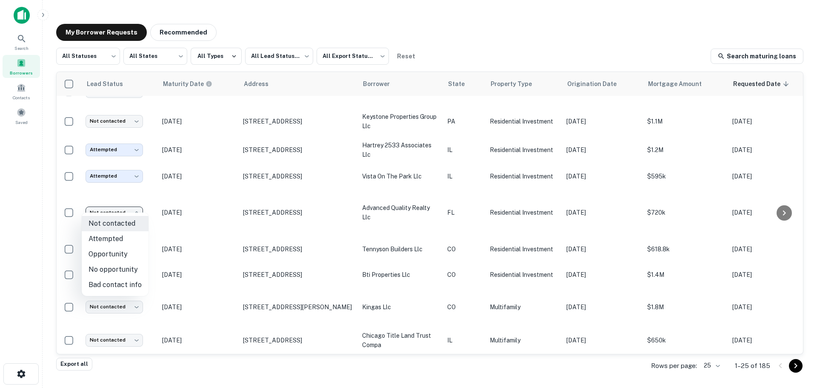
click at [125, 250] on li "Opportunity" at bounding box center [115, 253] width 67 height 15
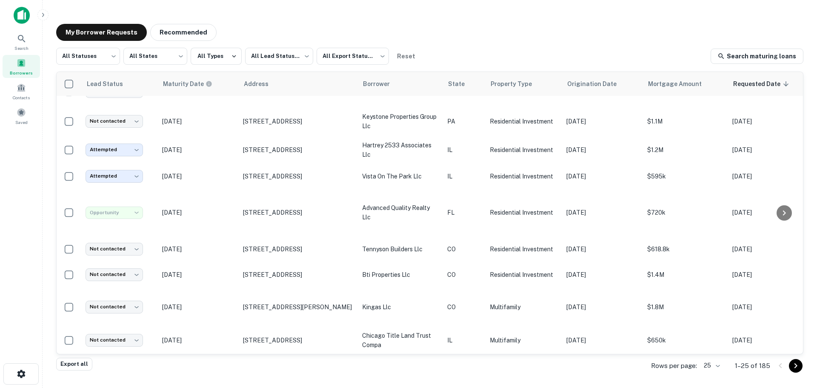
type input "**********"
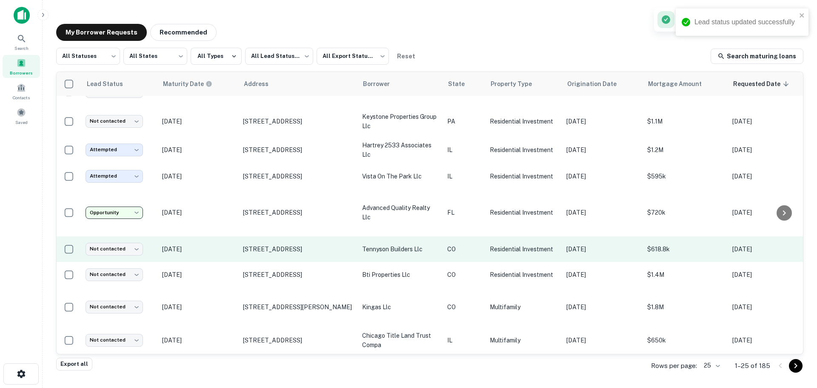
click at [229, 247] on p "[DATE]" at bounding box center [198, 248] width 72 height 9
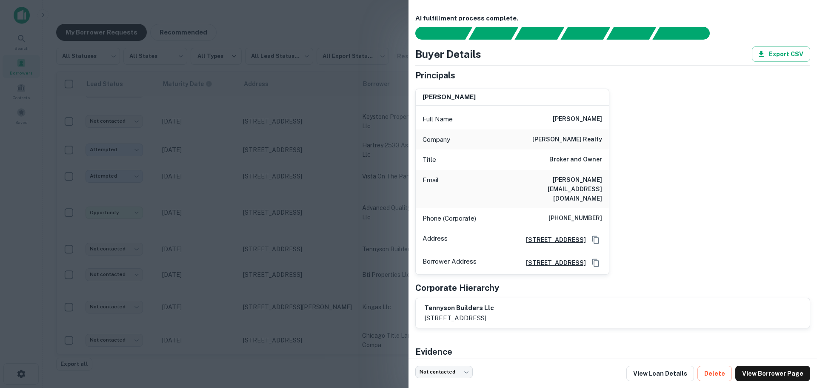
click at [283, 244] on div at bounding box center [408, 194] width 817 height 388
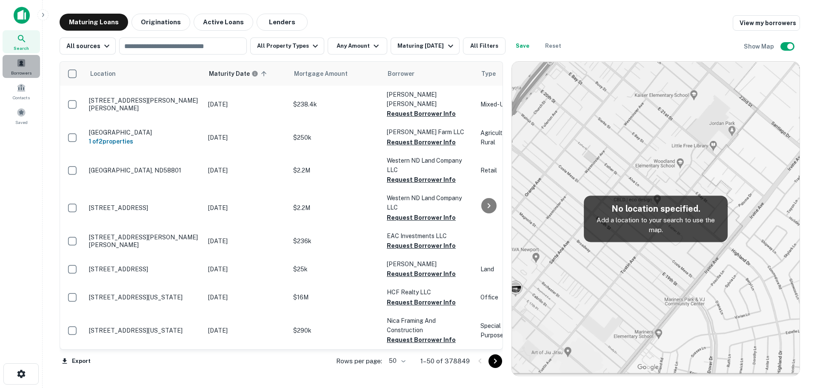
click at [24, 68] on div "Borrowers" at bounding box center [21, 66] width 37 height 23
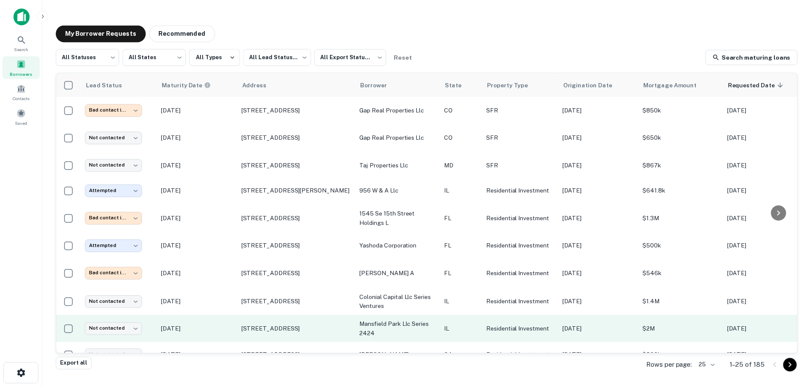
scroll to position [284, 0]
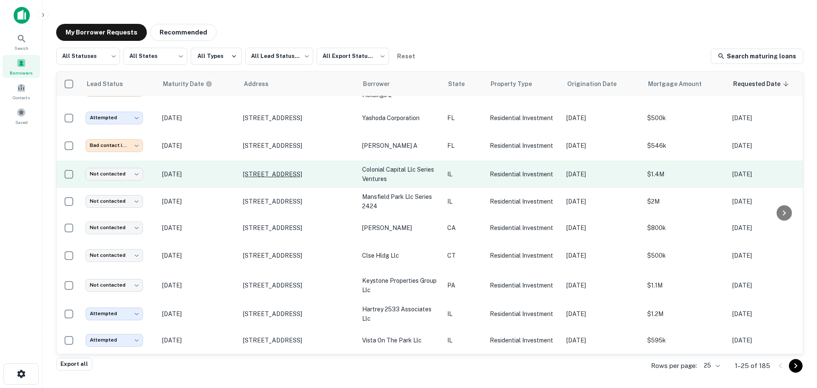
click at [261, 176] on p "[STREET_ADDRESS]" at bounding box center [298, 174] width 111 height 8
